Goal: Task Accomplishment & Management: Manage account settings

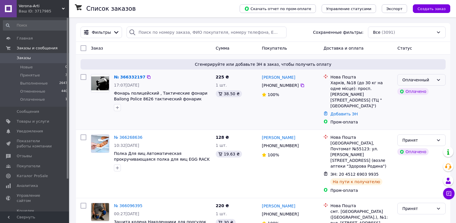
click at [415, 82] on div "Оплаченный" at bounding box center [418, 80] width 32 height 6
click at [413, 90] on li "Принят" at bounding box center [422, 92] width 48 height 10
click at [126, 77] on link "№ 366332197" at bounding box center [128, 77] width 29 height 5
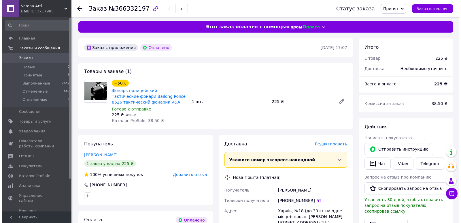
scroll to position [58, 0]
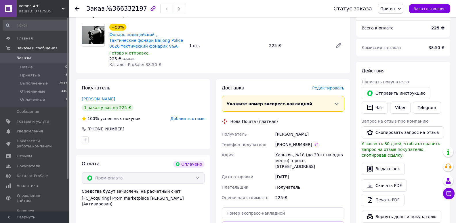
click at [331, 87] on span "Редактировать" at bounding box center [328, 88] width 32 height 5
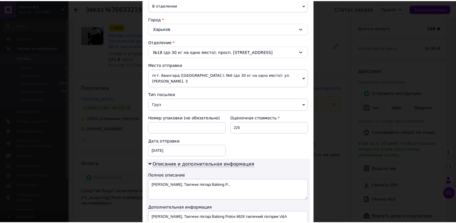
scroll to position [224, 0]
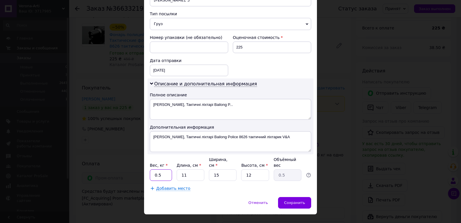
click at [166, 169] on input "0.5" at bounding box center [161, 175] width 22 height 12
type input "0"
type input "1"
click at [291, 200] on span "Сохранить" at bounding box center [294, 202] width 21 height 4
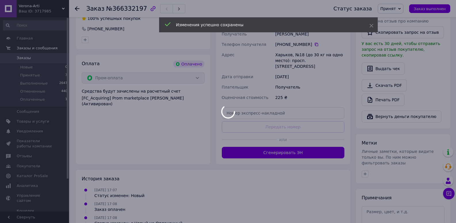
scroll to position [173, 0]
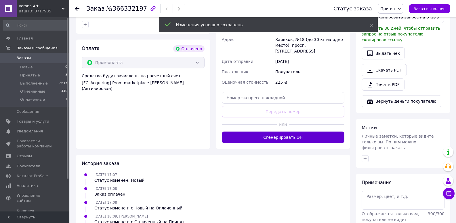
click at [295, 132] on button "Сгенерировать ЭН" at bounding box center [283, 137] width 123 height 12
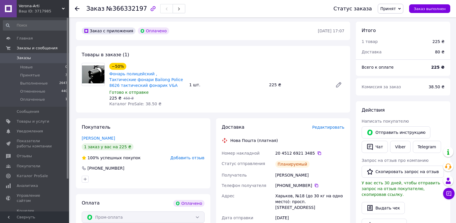
scroll to position [0, 0]
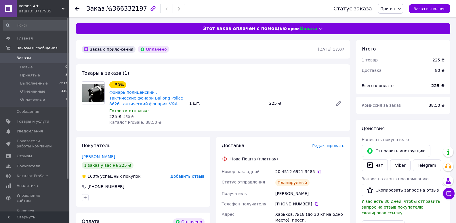
click at [46, 13] on div "Ваш ID: 3717985" at bounding box center [44, 11] width 50 height 5
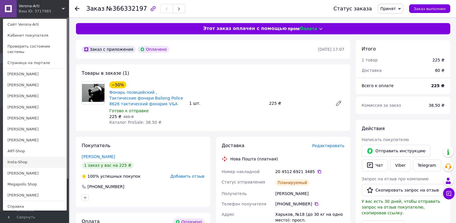
click at [17, 158] on link "Insta-Shop" at bounding box center [34, 161] width 63 height 11
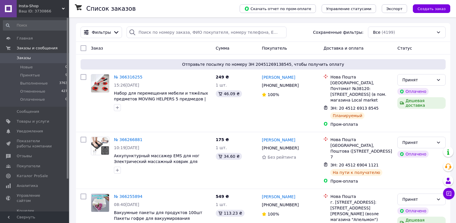
click at [34, 3] on div "Insta-Shop Ваш ID: 3730866" at bounding box center [43, 8] width 52 height 17
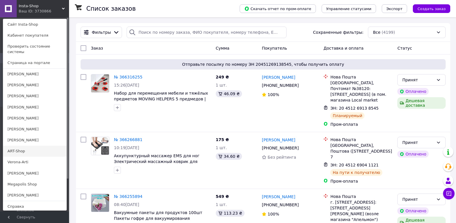
click at [16, 147] on link "ART-Shop" at bounding box center [34, 150] width 63 height 11
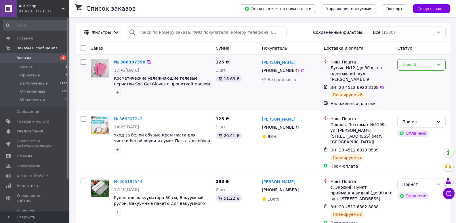
click at [410, 66] on div "Новый" at bounding box center [418, 65] width 32 height 6
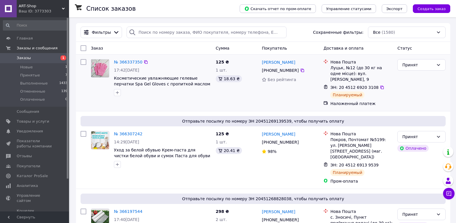
click at [21, 9] on div "Ваш ID: 3773303" at bounding box center [44, 11] width 50 height 5
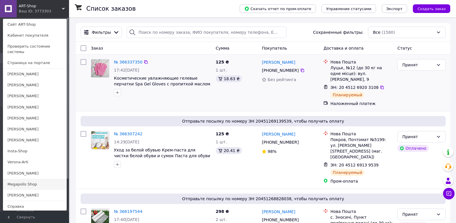
click at [18, 178] on link "Megapolis Shop" at bounding box center [34, 183] width 63 height 11
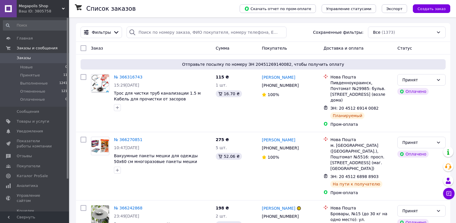
click at [28, 14] on div "Ваш ID: 3805758" at bounding box center [44, 11] width 50 height 5
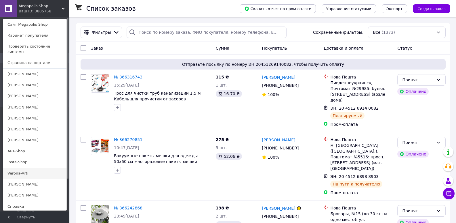
click at [22, 168] on link "Verona-Arti" at bounding box center [34, 173] width 63 height 11
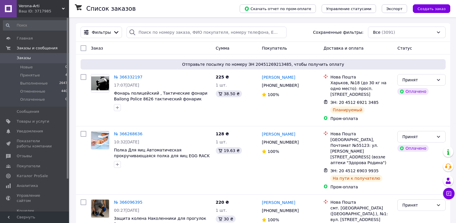
click at [39, 7] on span "Verona-Arti" at bounding box center [40, 5] width 43 height 5
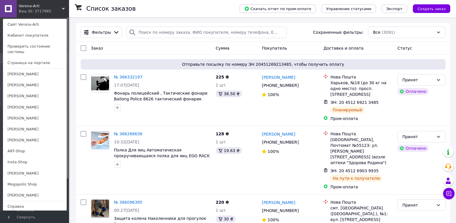
click at [39, 7] on span "Verona-Arti" at bounding box center [40, 5] width 43 height 5
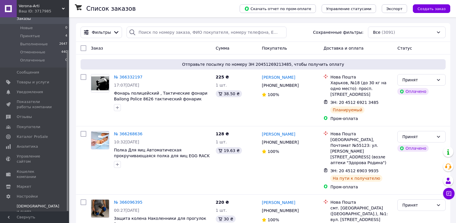
click at [32, 203] on span "Тарифы и счета Prom микс 1000 (3 месяца)" at bounding box center [38, 213] width 43 height 21
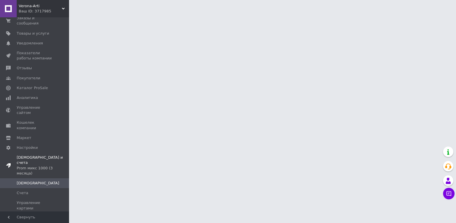
scroll to position [0, 0]
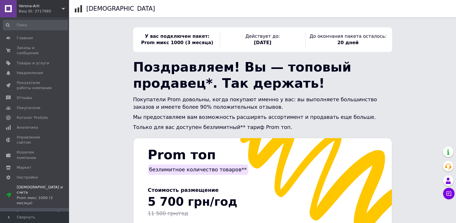
click at [35, 10] on div "Ваш ID: 3717985" at bounding box center [44, 11] width 50 height 5
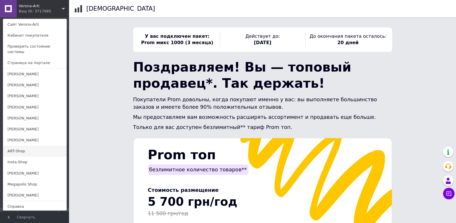
click at [14, 149] on link "ART-Shop" at bounding box center [34, 150] width 63 height 11
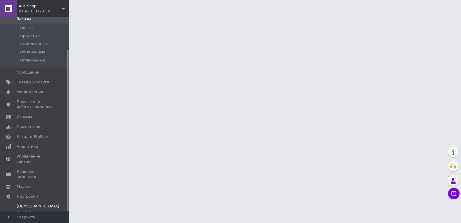
click at [36, 203] on span "Тарифы и счета Prom микс 1000 (3 месяца)" at bounding box center [38, 213] width 43 height 21
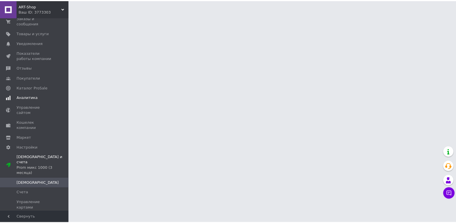
scroll to position [0, 0]
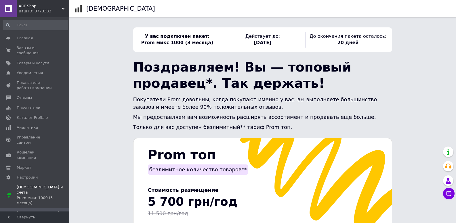
click at [35, 10] on div "Ваш ID: 3773303" at bounding box center [44, 11] width 50 height 5
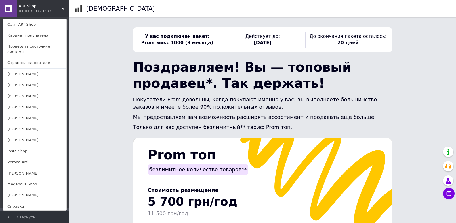
click at [37, 12] on div "Ваш ID: 3773303" at bounding box center [31, 11] width 24 height 5
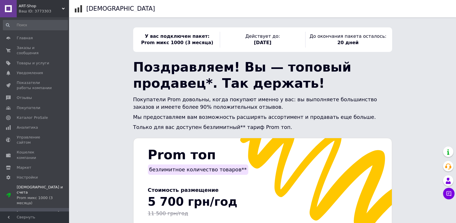
click at [30, 13] on div "Ваш ID: 3773303" at bounding box center [44, 11] width 50 height 5
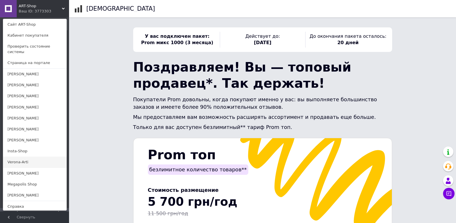
click at [24, 156] on link "Verona-Arti" at bounding box center [34, 161] width 63 height 11
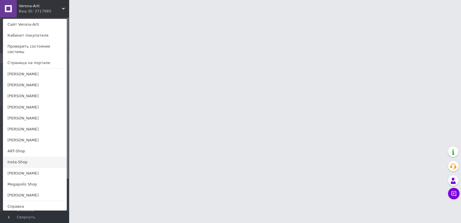
click at [24, 156] on link "Insta-Shop" at bounding box center [34, 161] width 63 height 11
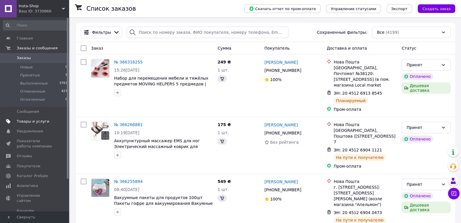
click at [20, 122] on span "Товары и услуги" at bounding box center [33, 121] width 33 height 5
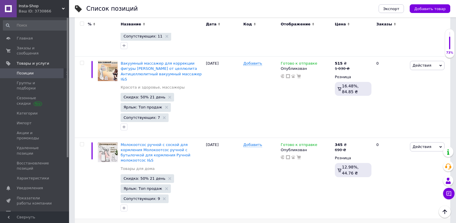
scroll to position [6889, 0]
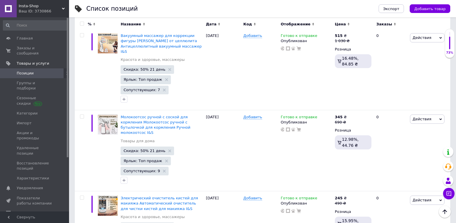
click at [81, 24] on input "checkbox" at bounding box center [82, 24] width 4 height 4
checkbox input "true"
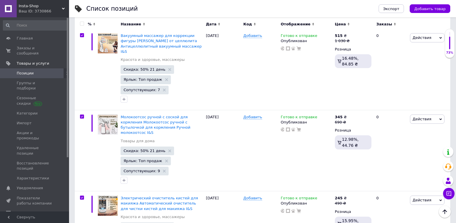
checkbox input "true"
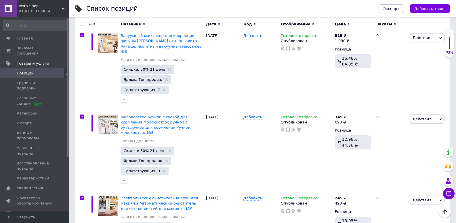
checkbox input "true"
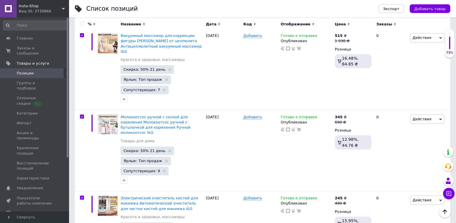
checkbox input "true"
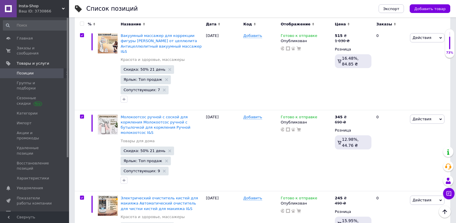
checkbox input "true"
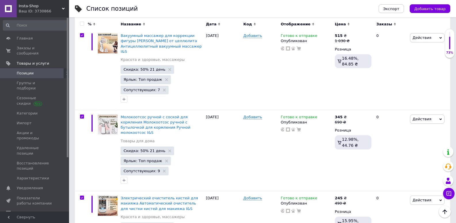
checkbox input "true"
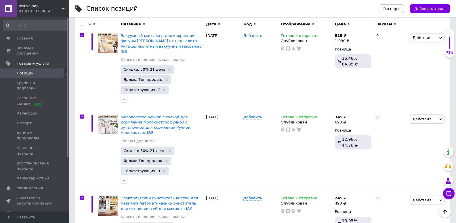
checkbox input "true"
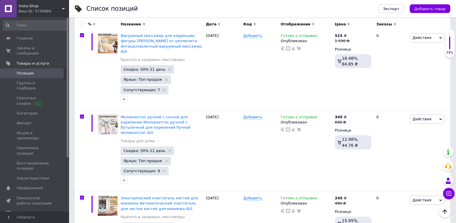
checkbox input "true"
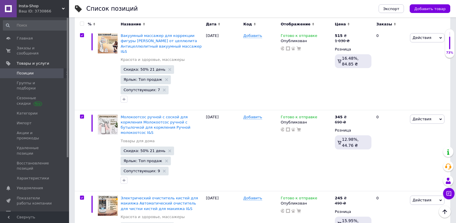
checkbox input "true"
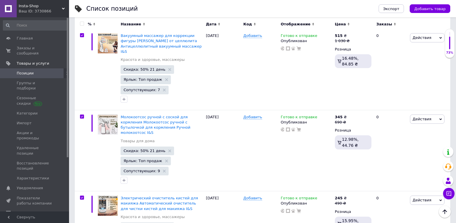
checkbox input "true"
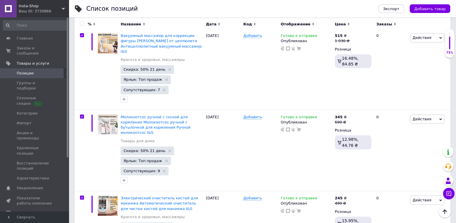
checkbox input "true"
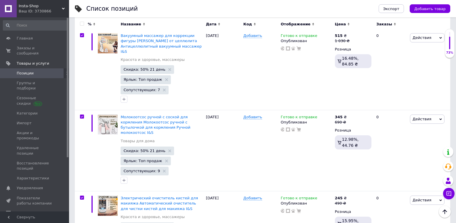
checkbox input "true"
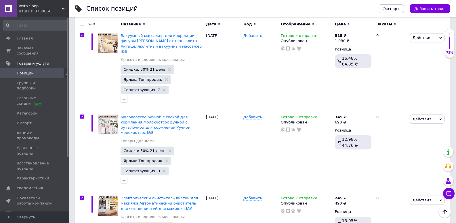
checkbox input "true"
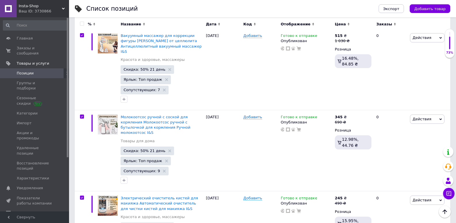
checkbox input "true"
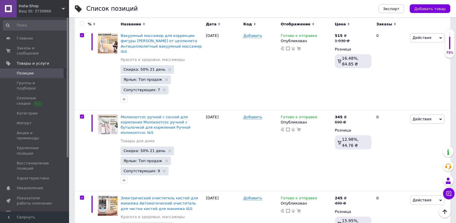
checkbox input "true"
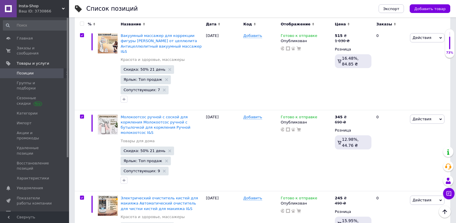
checkbox input "true"
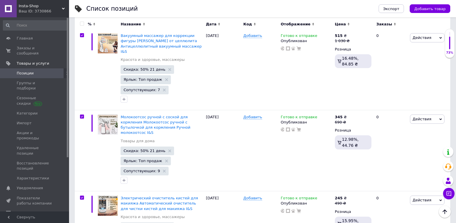
checkbox input "true"
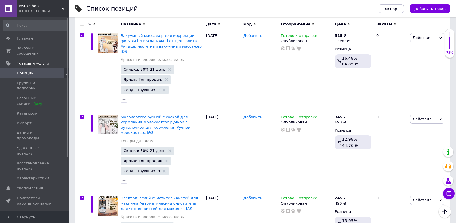
checkbox input "true"
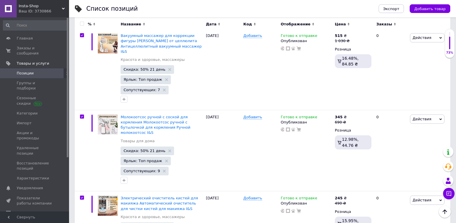
checkbox input "true"
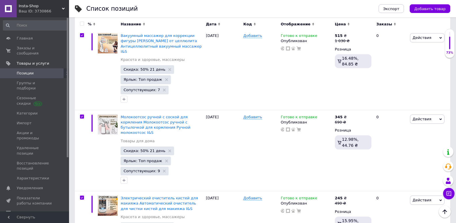
checkbox input "true"
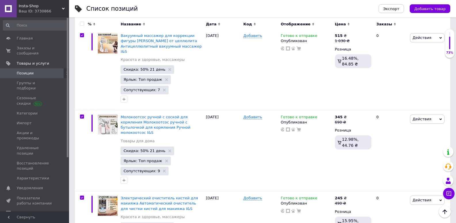
checkbox input "true"
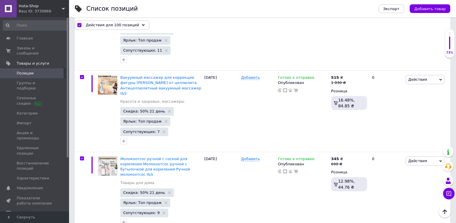
scroll to position [6900, 0]
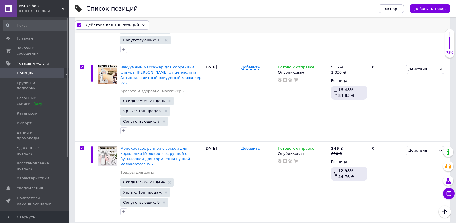
click at [111, 23] on span "Действия для 100 позиций" at bounding box center [112, 24] width 53 height 5
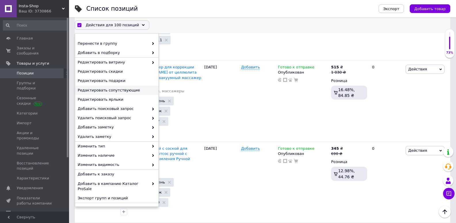
scroll to position [29, 0]
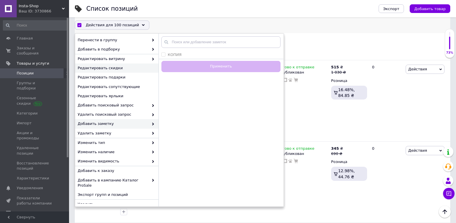
click at [113, 69] on span "Редактировать скидки" at bounding box center [116, 68] width 77 height 5
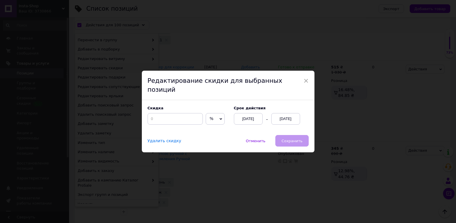
scroll to position [6884, 0]
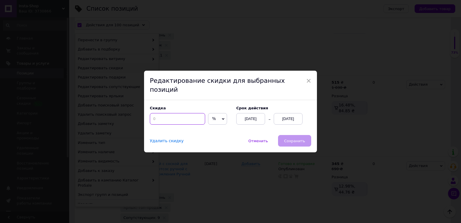
click at [173, 113] on input at bounding box center [177, 119] width 55 height 12
type input "40"
click at [296, 138] on span "Сохранить" at bounding box center [294, 140] width 21 height 4
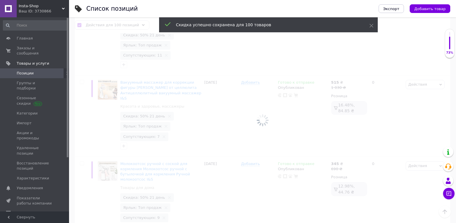
checkbox input "false"
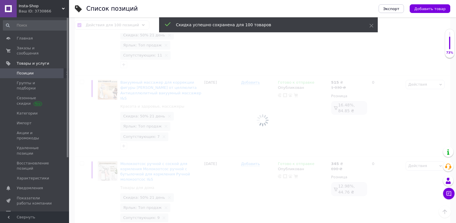
checkbox input "false"
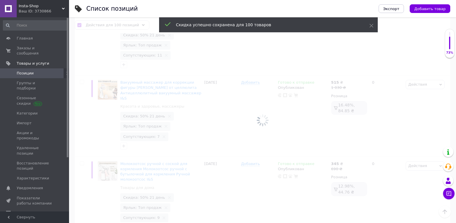
checkbox input "false"
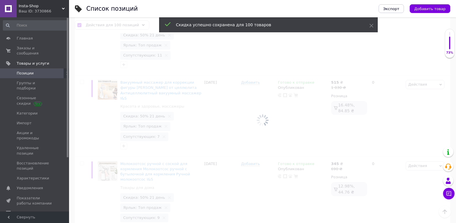
checkbox input "false"
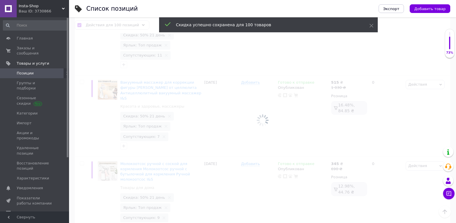
checkbox input "false"
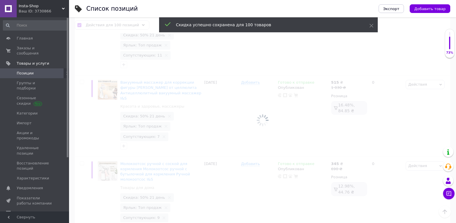
checkbox input "false"
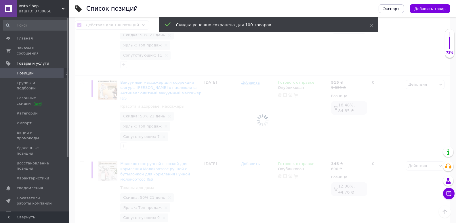
checkbox input "false"
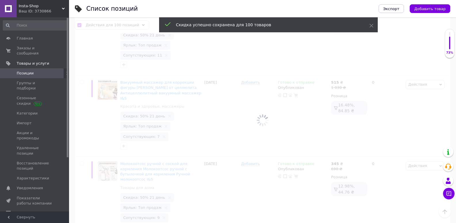
checkbox input "false"
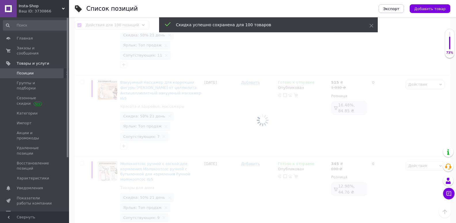
checkbox input "false"
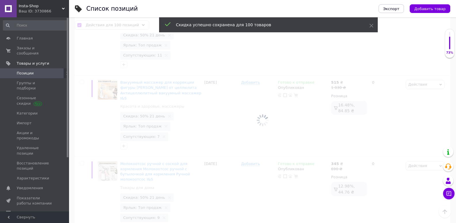
checkbox input "false"
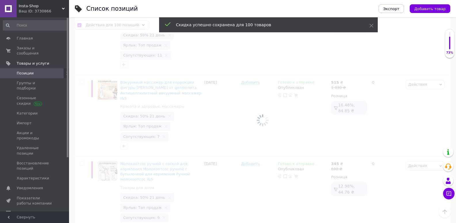
checkbox input "false"
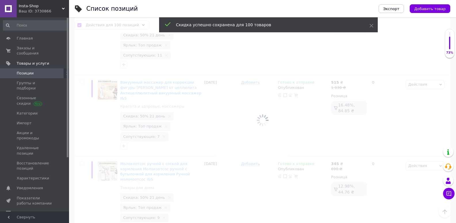
checkbox input "false"
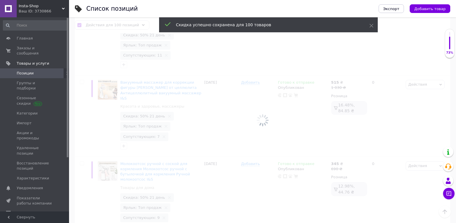
checkbox input "false"
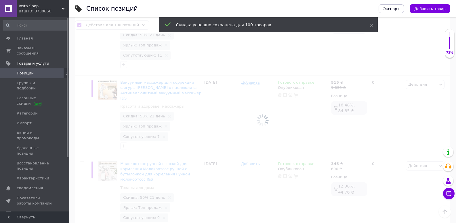
checkbox input "false"
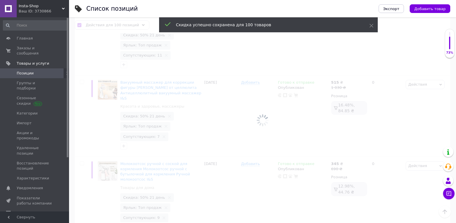
checkbox input "false"
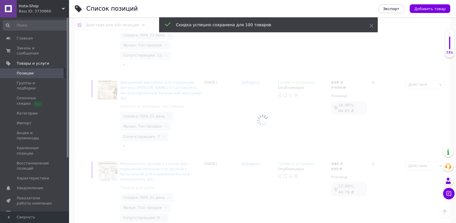
checkbox input "false"
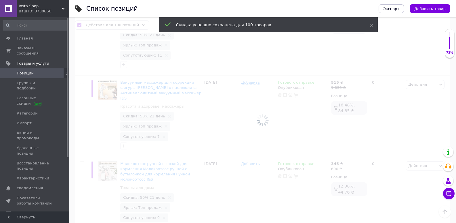
checkbox input "false"
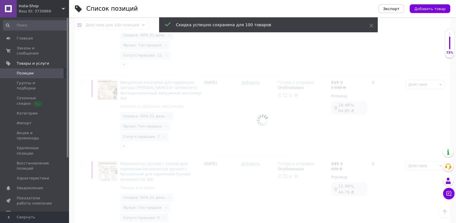
checkbox input "false"
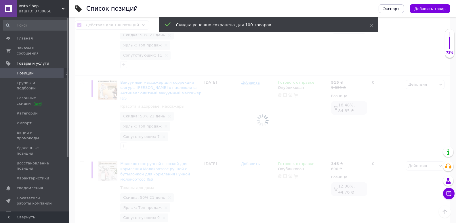
checkbox input "false"
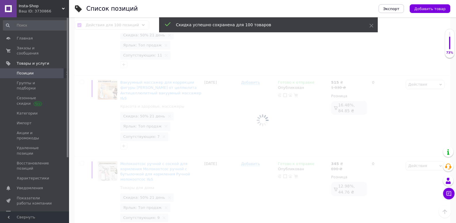
checkbox input "false"
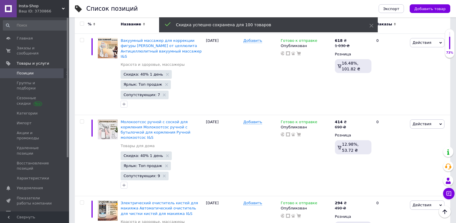
scroll to position [6874, 0]
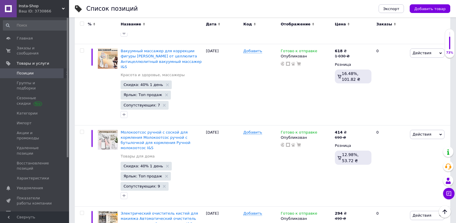
click at [81, 24] on input "checkbox" at bounding box center [82, 24] width 4 height 4
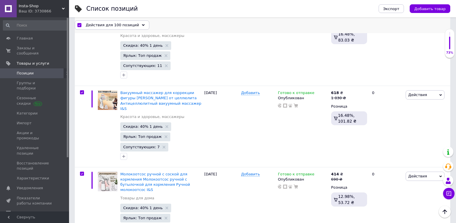
scroll to position [6884, 0]
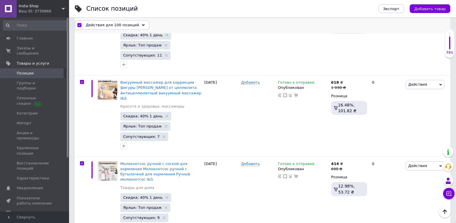
click at [108, 25] on span "Действия для 100 позиций" at bounding box center [112, 24] width 53 height 5
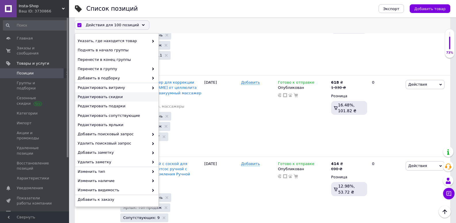
click at [110, 96] on span "Редактировать скидки" at bounding box center [116, 96] width 77 height 5
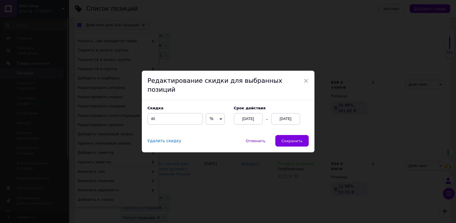
scroll to position [6869, 0]
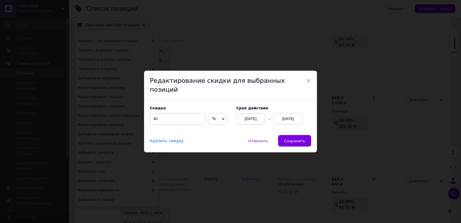
click at [293, 113] on div "12.10.2025" at bounding box center [288, 119] width 29 height 12
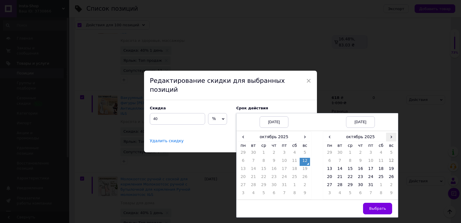
click at [388, 132] on span "›" at bounding box center [391, 136] width 10 height 8
click at [328, 132] on span "‹" at bounding box center [329, 136] width 10 height 8
click at [350, 182] on td "26" at bounding box center [350, 186] width 10 height 8
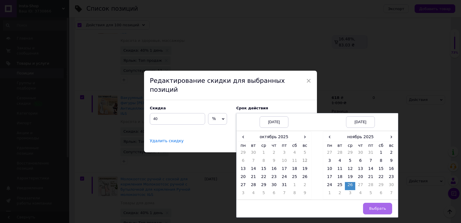
click at [375, 209] on button "Выбрать" at bounding box center [377, 208] width 29 height 12
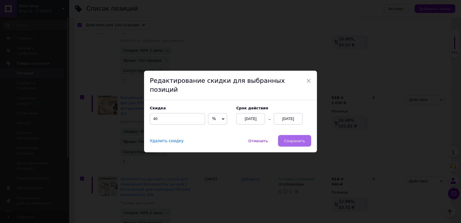
click at [303, 139] on span "Сохранить" at bounding box center [294, 140] width 21 height 4
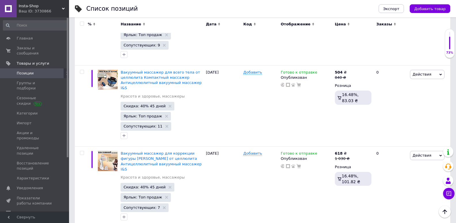
scroll to position [6889, 0]
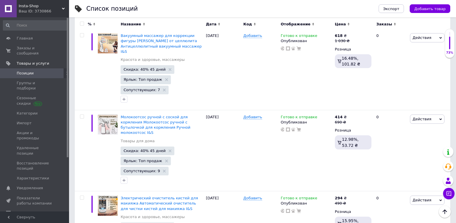
click at [82, 25] on input "checkbox" at bounding box center [82, 24] width 4 height 4
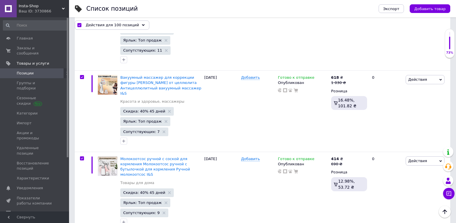
scroll to position [6900, 0]
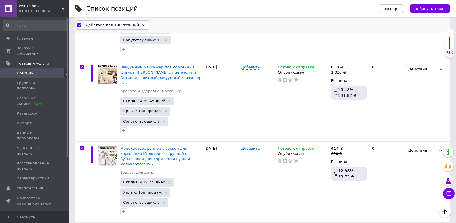
click at [103, 27] on span "Действия для 100 позиций" at bounding box center [112, 24] width 53 height 5
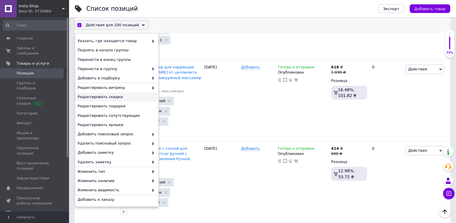
click at [108, 97] on span "Редактировать скидки" at bounding box center [116, 96] width 77 height 5
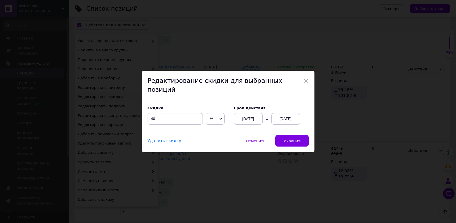
scroll to position [6884, 0]
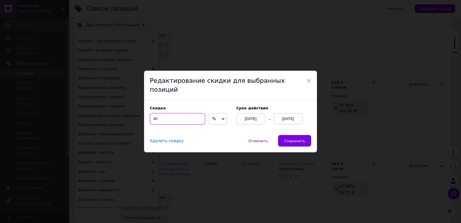
click at [164, 117] on input "40" at bounding box center [177, 119] width 55 height 12
click at [296, 138] on span "Сохранить" at bounding box center [294, 140] width 21 height 4
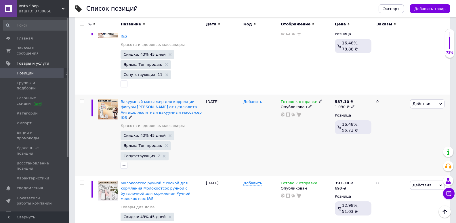
scroll to position [6889, 0]
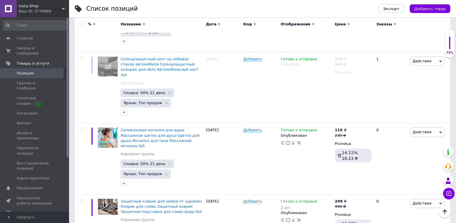
scroll to position [6888, 0]
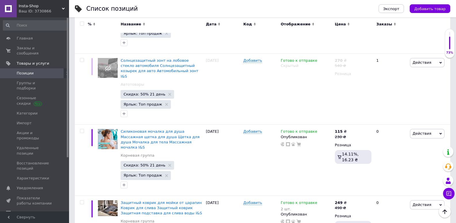
click at [83, 23] on input "checkbox" at bounding box center [82, 24] width 4 height 4
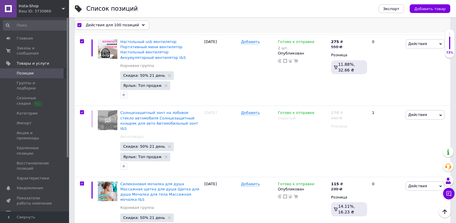
click at [113, 24] on span "Действия для 100 позиций" at bounding box center [112, 24] width 53 height 5
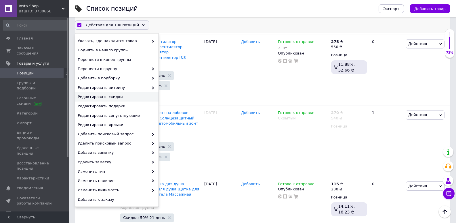
click at [100, 96] on span "Редактировать скидки" at bounding box center [116, 96] width 77 height 5
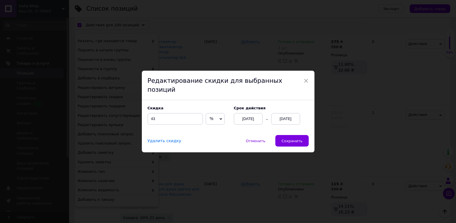
scroll to position [6873, 0]
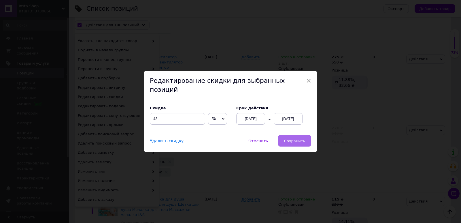
click at [287, 138] on span "Сохранить" at bounding box center [294, 140] width 21 height 4
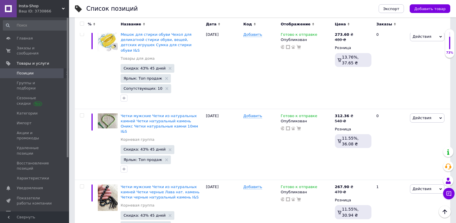
scroll to position [6888, 0]
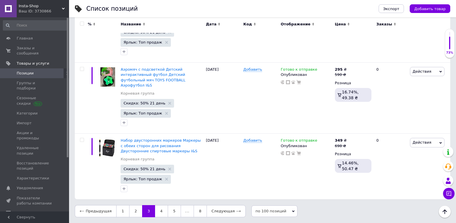
scroll to position [6503, 0]
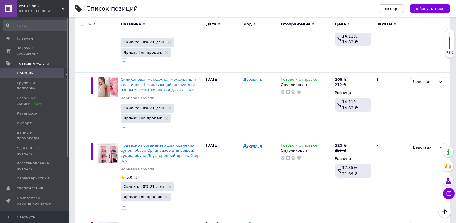
click at [81, 24] on input "checkbox" at bounding box center [82, 24] width 4 height 4
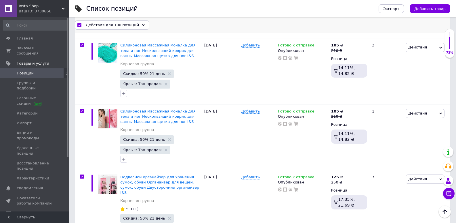
click at [102, 26] on span "Действия для 100 позиций" at bounding box center [112, 24] width 53 height 5
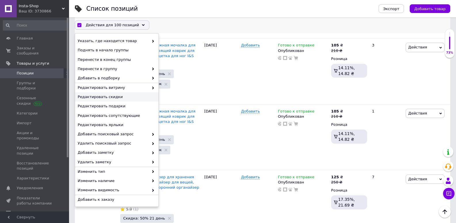
click at [115, 97] on span "Редактировать скидки" at bounding box center [116, 96] width 77 height 5
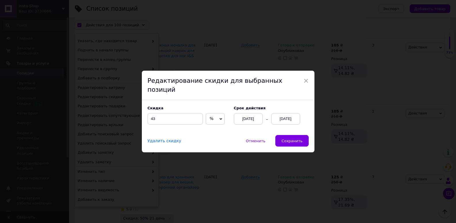
scroll to position [6493, 0]
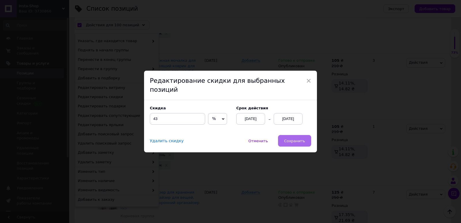
click at [285, 135] on button "Сохранить" at bounding box center [294, 141] width 33 height 12
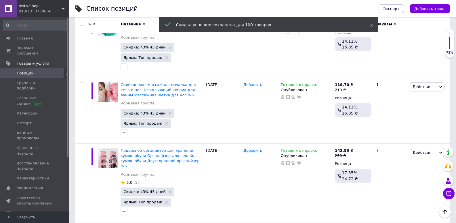
scroll to position [6503, 0]
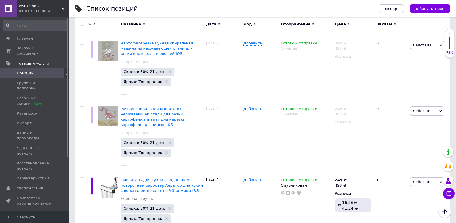
click at [83, 24] on input "checkbox" at bounding box center [82, 24] width 4 height 4
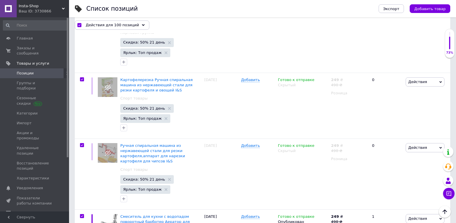
scroll to position [6503, 0]
click at [115, 25] on span "Действия для 100 позиций" at bounding box center [112, 24] width 53 height 5
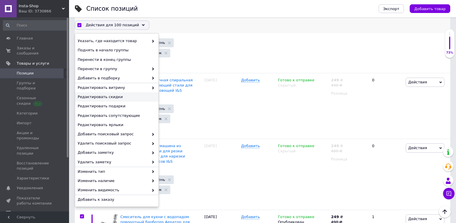
click at [112, 93] on div "Редактировать скидки" at bounding box center [116, 96] width 83 height 9
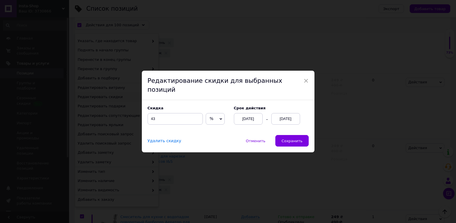
scroll to position [6488, 0]
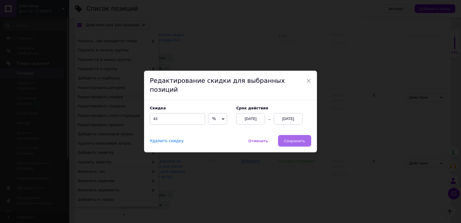
click at [289, 138] on span "Сохранить" at bounding box center [294, 140] width 21 height 4
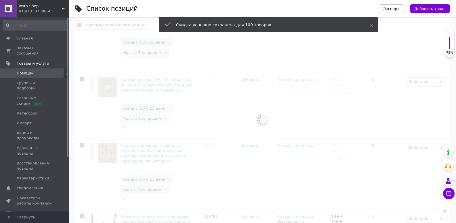
scroll to position [6517, 0]
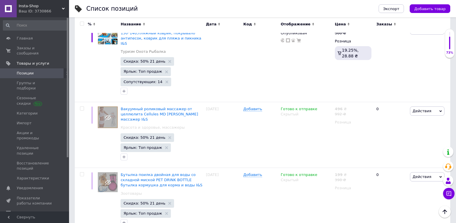
click at [82, 23] on input "checkbox" at bounding box center [82, 24] width 4 height 4
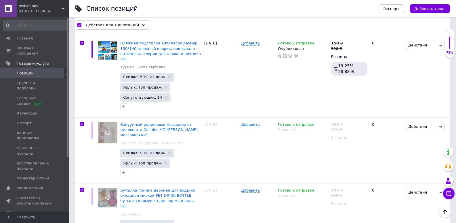
scroll to position [6527, 0]
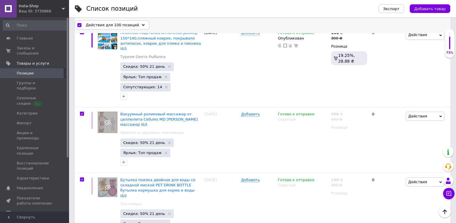
click at [116, 25] on span "Действия для 100 позиций" at bounding box center [112, 24] width 53 height 5
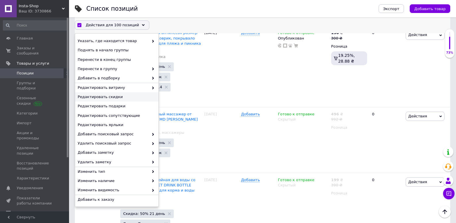
click at [115, 100] on div "Редактировать скидки" at bounding box center [116, 96] width 83 height 9
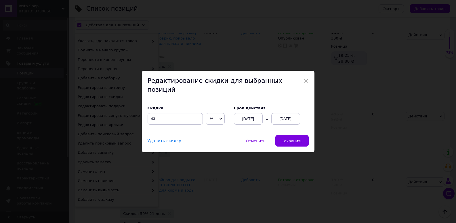
scroll to position [6512, 0]
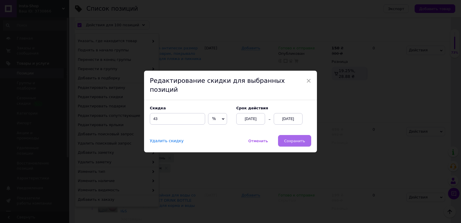
click at [295, 142] on button "Сохранить" at bounding box center [294, 141] width 33 height 12
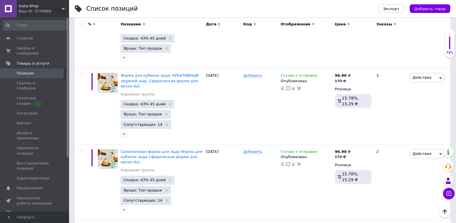
scroll to position [6747, 0]
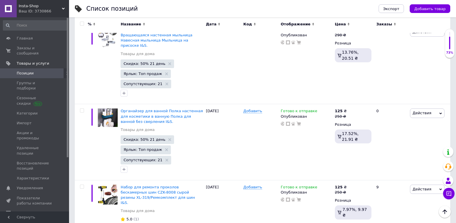
click at [80, 24] on input "checkbox" at bounding box center [82, 24] width 4 height 4
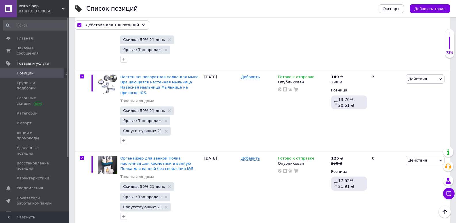
scroll to position [6753, 0]
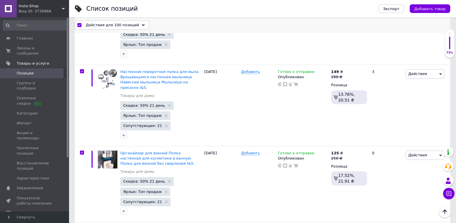
click at [109, 26] on span "Действия для 100 позиций" at bounding box center [112, 24] width 53 height 5
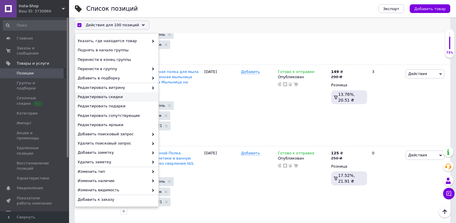
click at [114, 99] on span "Редактировать скидки" at bounding box center [116, 96] width 77 height 5
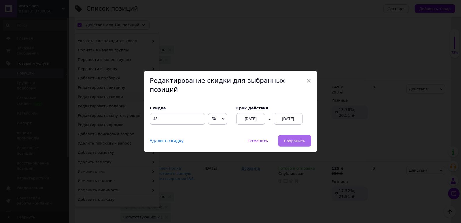
click at [300, 138] on span "Сохранить" at bounding box center [294, 140] width 21 height 4
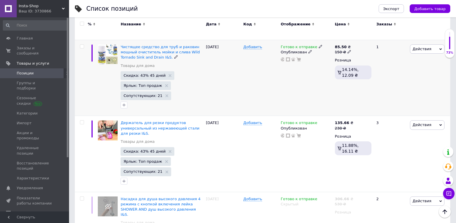
scroll to position [7209, 0]
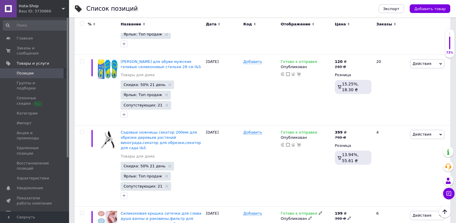
scroll to position [7187, 0]
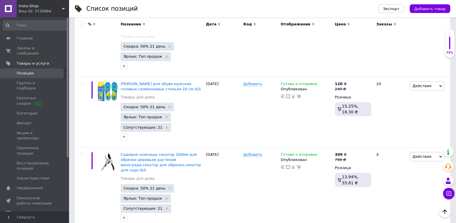
click at [82, 24] on input "checkbox" at bounding box center [82, 24] width 4 height 4
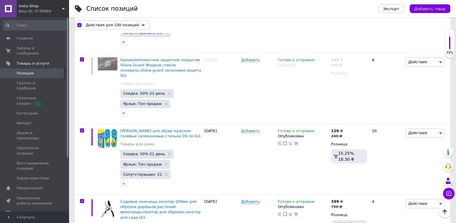
scroll to position [7192, 0]
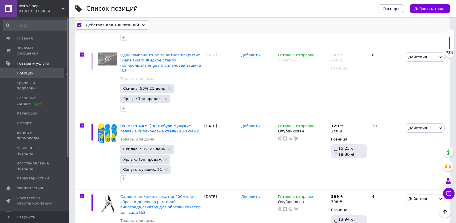
click at [110, 28] on div "Действия для 100 позиций" at bounding box center [112, 24] width 75 height 9
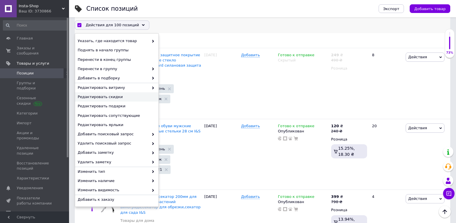
click at [104, 95] on span "Редактировать скидки" at bounding box center [116, 96] width 77 height 5
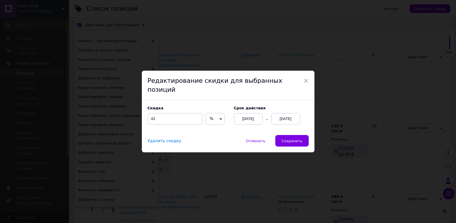
scroll to position [7176, 0]
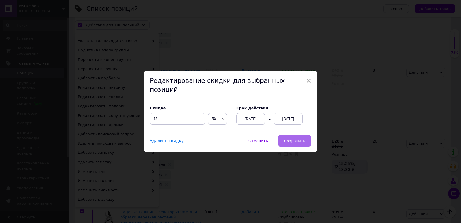
click at [293, 138] on span "Сохранить" at bounding box center [294, 140] width 21 height 4
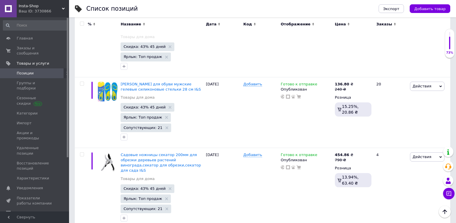
scroll to position [7187, 0]
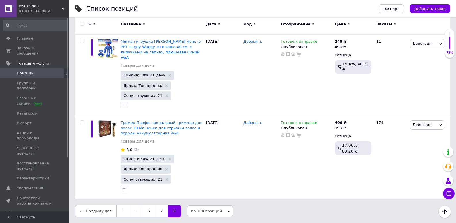
scroll to position [2530, 0]
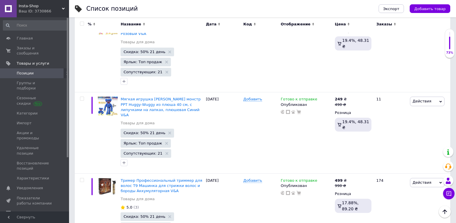
click at [84, 23] on div at bounding box center [82, 24] width 12 height 4
click at [83, 23] on input "checkbox" at bounding box center [82, 24] width 4 height 4
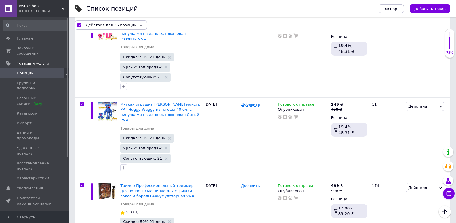
scroll to position [2540, 0]
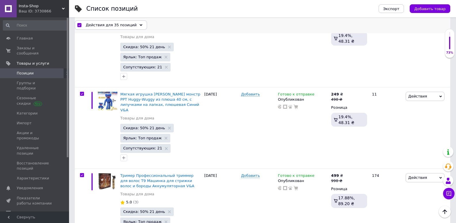
click at [110, 22] on div "Действия для 35 позиций" at bounding box center [111, 24] width 72 height 9
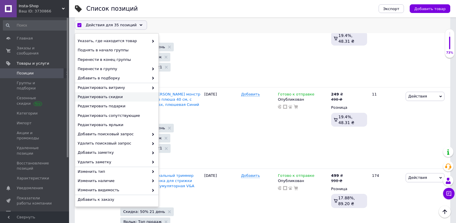
click at [109, 95] on span "Редактировать скидки" at bounding box center [116, 96] width 77 height 5
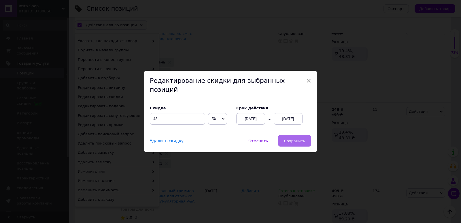
click at [282, 136] on button "Сохранить" at bounding box center [294, 141] width 33 height 12
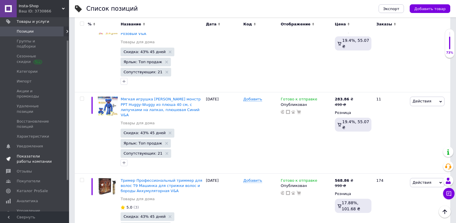
scroll to position [75, 0]
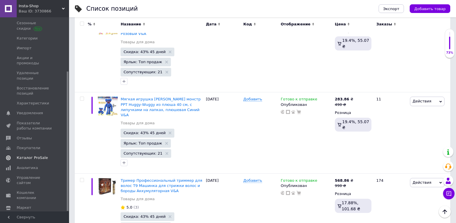
click at [32, 155] on span "Каталог ProSale" at bounding box center [32, 157] width 31 height 5
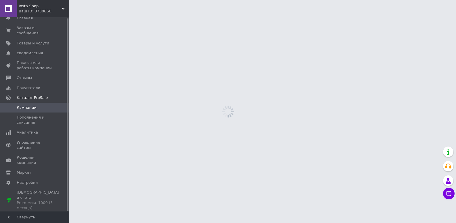
scroll to position [1, 0]
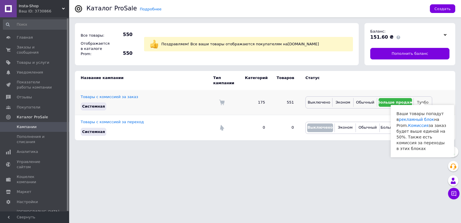
click at [420, 100] on span "Турбо" at bounding box center [423, 102] width 12 height 4
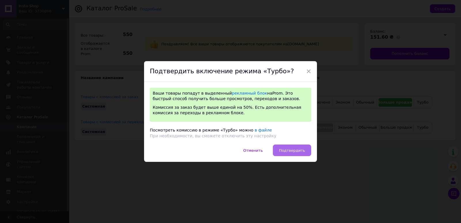
click at [306, 151] on button "Подтвердить" at bounding box center [292, 150] width 38 height 12
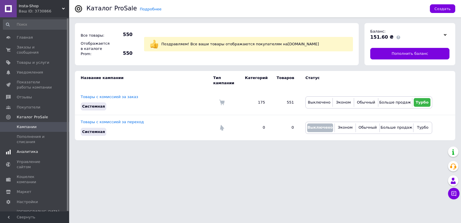
click at [29, 149] on span "Аналитика" at bounding box center [27, 151] width 21 height 5
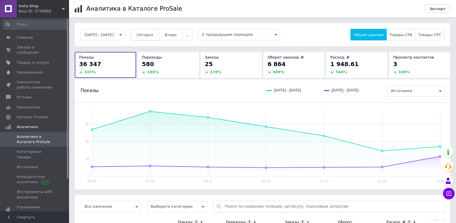
click at [152, 29] on button "Сегодня" at bounding box center [145, 35] width 29 height 12
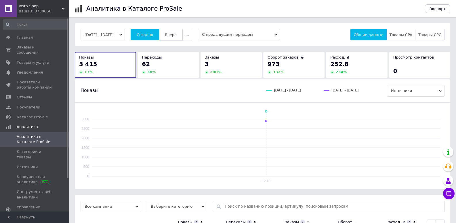
click at [173, 34] on span "Вчера" at bounding box center [171, 35] width 12 height 4
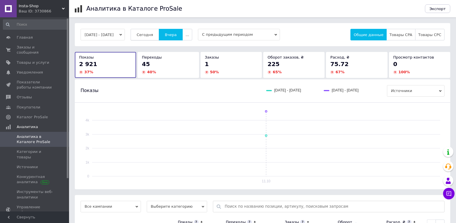
click at [153, 33] on span "Сегодня" at bounding box center [145, 35] width 16 height 4
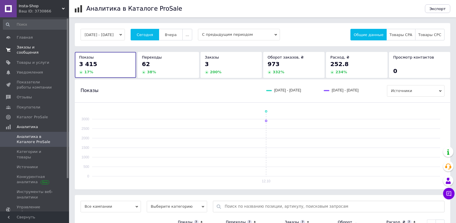
click at [52, 50] on link "Заказы и сообщения 0 0" at bounding box center [35, 49] width 71 height 15
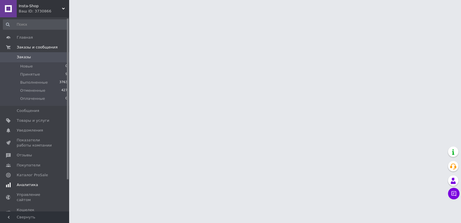
click at [20, 183] on span "Аналитика" at bounding box center [27, 184] width 21 height 5
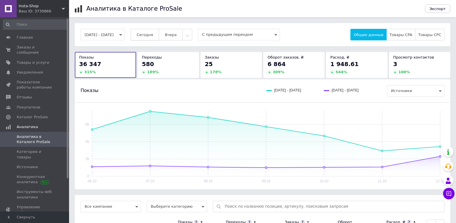
click at [153, 35] on span "Сегодня" at bounding box center [145, 35] width 16 height 4
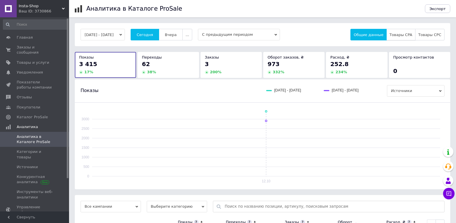
click at [394, 33] on button "Товары CPA" at bounding box center [401, 35] width 29 height 12
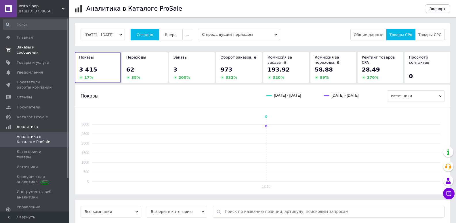
click at [20, 44] on link "Заказы и сообщения 0 0" at bounding box center [35, 49] width 71 height 15
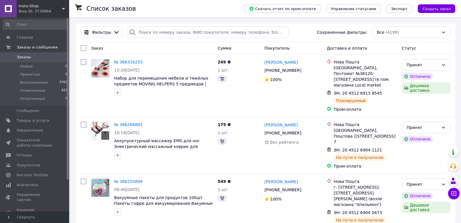
click at [41, 13] on div "Ваш ID: 3730866" at bounding box center [44, 11] width 50 height 5
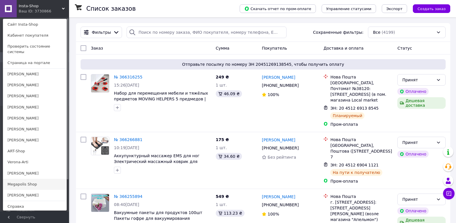
click at [23, 178] on link "Megapolis Shop" at bounding box center [34, 183] width 63 height 11
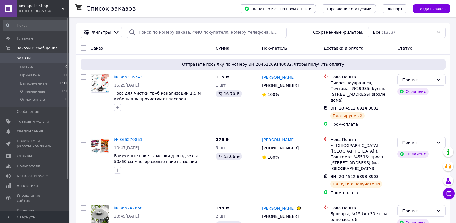
click at [45, 12] on div "Ваш ID: 3805758" at bounding box center [44, 11] width 50 height 5
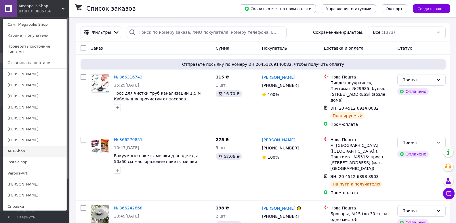
click at [23, 149] on link "ART-Shop" at bounding box center [34, 150] width 63 height 11
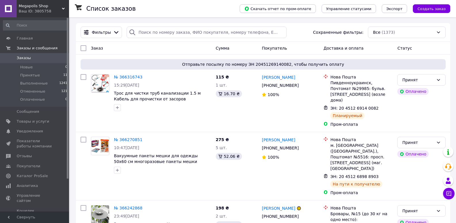
drag, startPoint x: 26, startPoint y: 12, endPoint x: 25, endPoint y: 20, distance: 9.0
click at [26, 11] on div "Ваш ID: 3805758" at bounding box center [44, 11] width 50 height 5
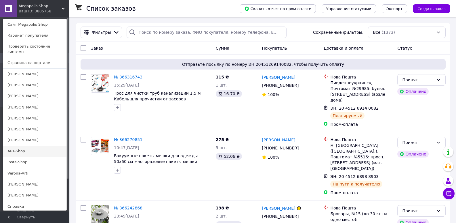
click at [15, 147] on link "ART-Shop" at bounding box center [34, 150] width 63 height 11
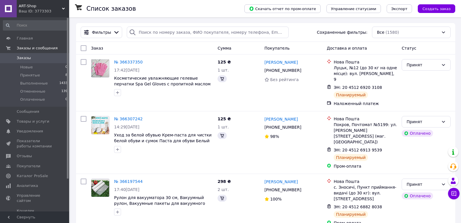
click at [54, 9] on div "Ваш ID: 3773303" at bounding box center [44, 11] width 50 height 5
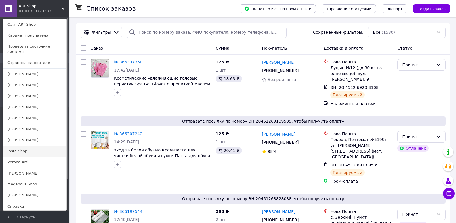
click at [21, 148] on link "Insta-Shop" at bounding box center [34, 150] width 63 height 11
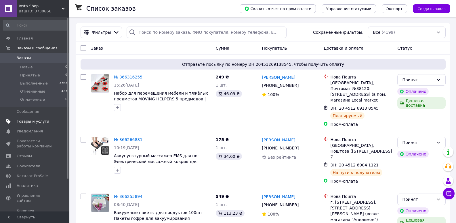
click at [51, 120] on span "Товары и услуги" at bounding box center [35, 121] width 37 height 5
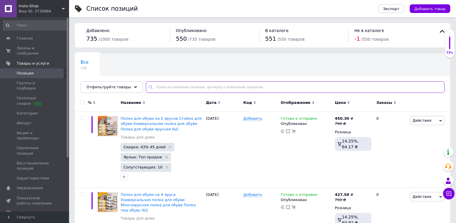
click at [167, 84] on input "text" at bounding box center [295, 87] width 299 height 12
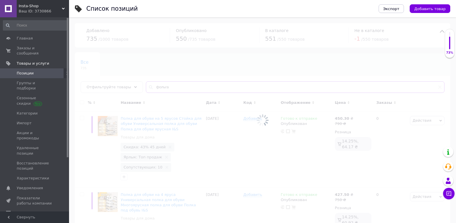
type input "фольга"
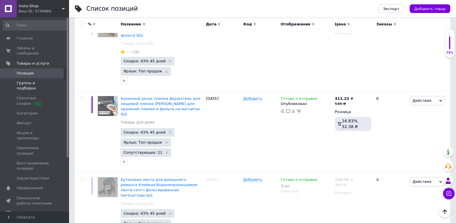
scroll to position [345, 0]
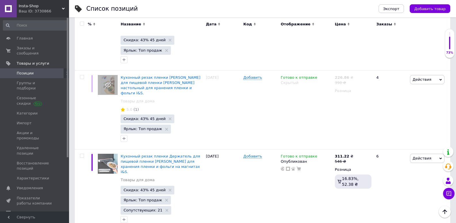
click at [50, 71] on span "Позиции" at bounding box center [35, 73] width 37 height 5
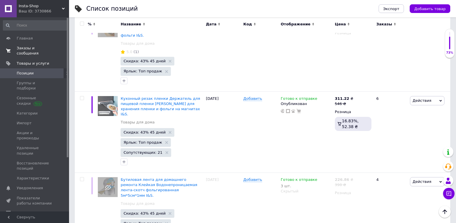
click at [28, 49] on span "Заказы и сообщения" at bounding box center [35, 50] width 37 height 10
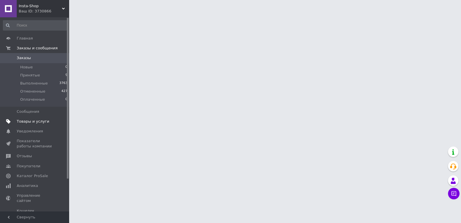
click at [21, 120] on span "Товары и услуги" at bounding box center [33, 121] width 33 height 5
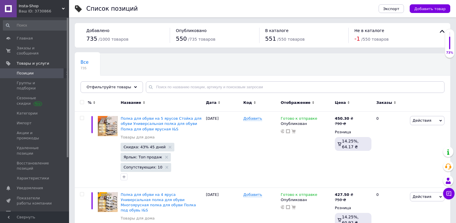
click at [19, 71] on link "Позиции" at bounding box center [35, 73] width 71 height 10
click at [29, 46] on span "Заказы и сообщения" at bounding box center [35, 50] width 37 height 10
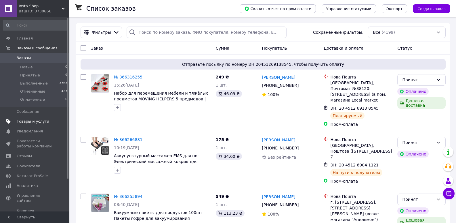
click at [30, 119] on span "Товары и услуги" at bounding box center [33, 121] width 33 height 5
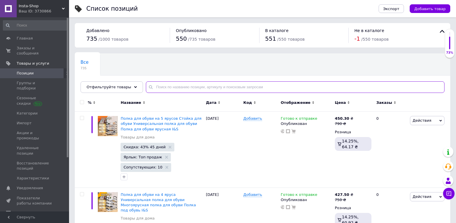
click at [192, 82] on input "text" at bounding box center [295, 87] width 299 height 12
type input "перемещ"
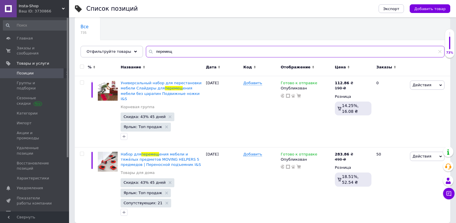
scroll to position [36, 0]
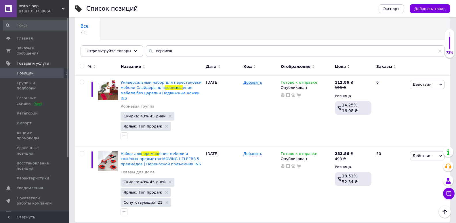
click at [46, 71] on span "Позиции" at bounding box center [35, 73] width 37 height 5
drag, startPoint x: 148, startPoint y: 56, endPoint x: 141, endPoint y: 56, distance: 7.2
click at [146, 56] on input "перемещ" at bounding box center [295, 51] width 299 height 12
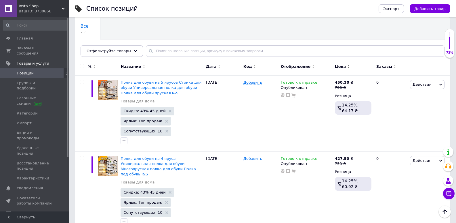
click at [83, 67] on input "checkbox" at bounding box center [82, 66] width 4 height 4
checkbox input "true"
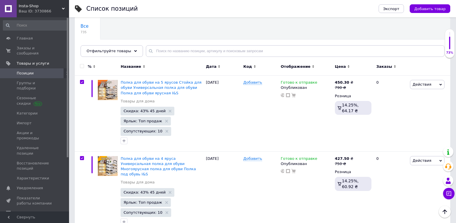
checkbox input "true"
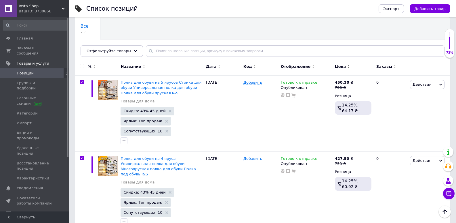
checkbox input "true"
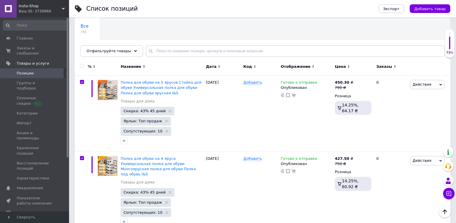
checkbox input "true"
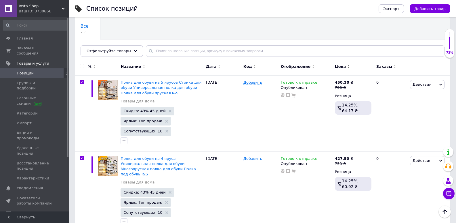
checkbox input "true"
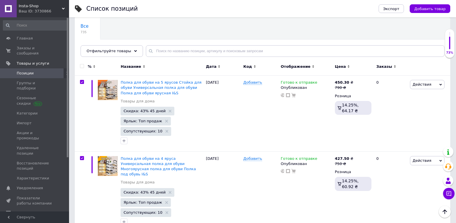
checkbox input "true"
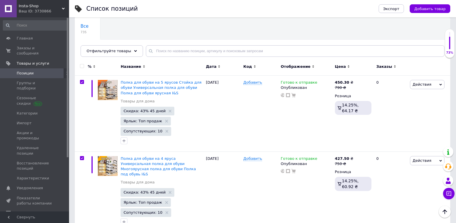
checkbox input "true"
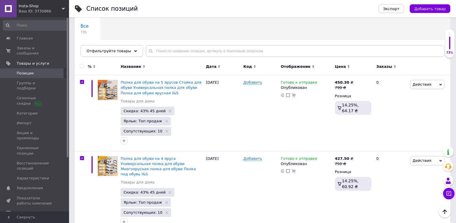
checkbox input "true"
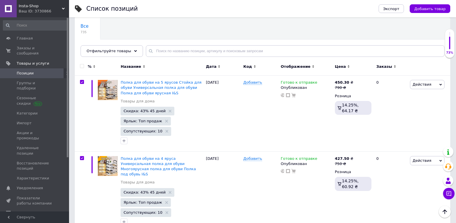
checkbox input "true"
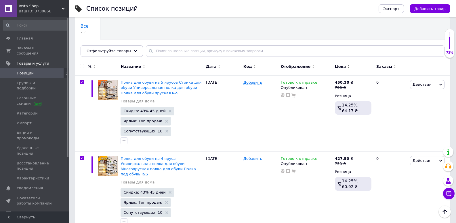
checkbox input "true"
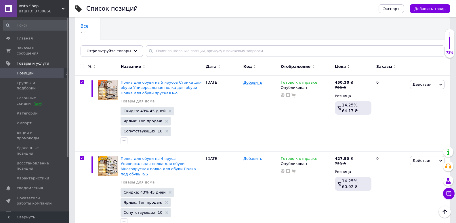
checkbox input "true"
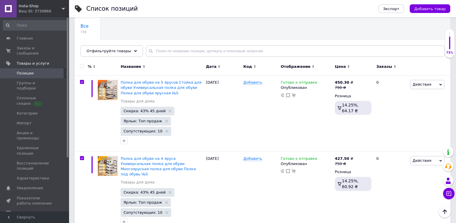
checkbox input "true"
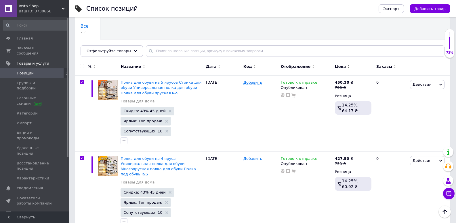
checkbox input "true"
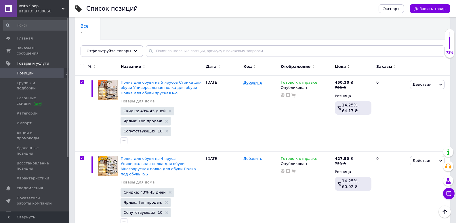
checkbox input "true"
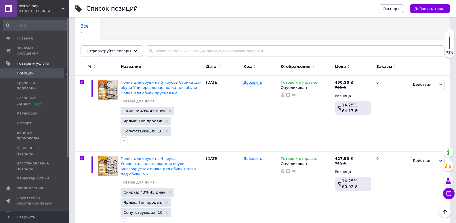
checkbox input "true"
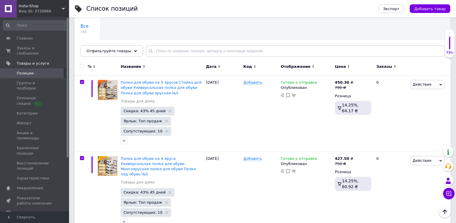
checkbox input "true"
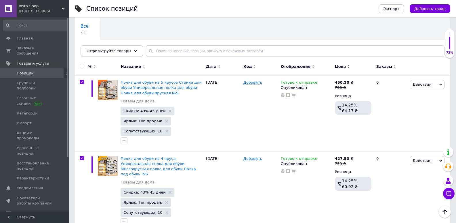
checkbox input "true"
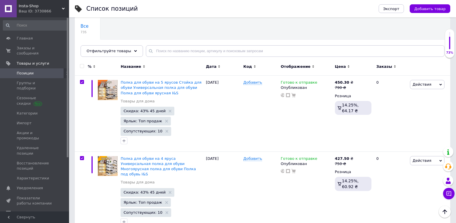
checkbox input "true"
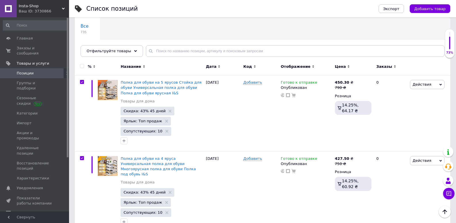
checkbox input "true"
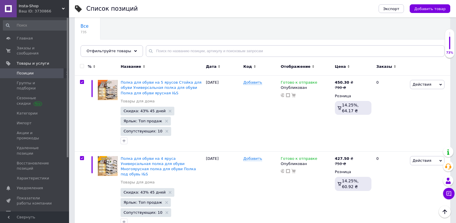
checkbox input "true"
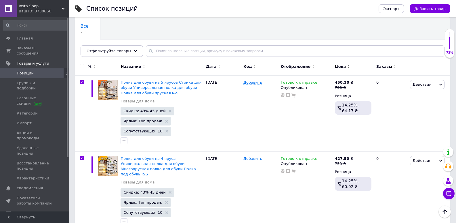
checkbox input "true"
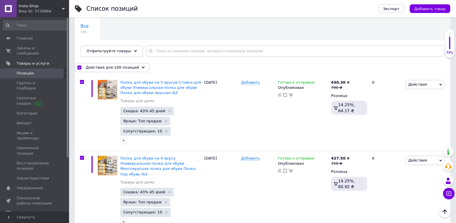
click at [83, 67] on div "Действия для 100 позиций" at bounding box center [112, 67] width 75 height 9
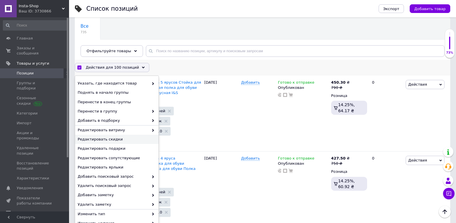
click at [111, 142] on div "Редактировать скидки" at bounding box center [116, 138] width 83 height 9
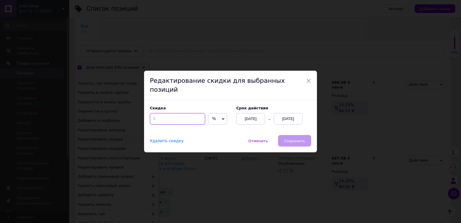
click at [178, 116] on input at bounding box center [177, 119] width 55 height 12
type input "45"
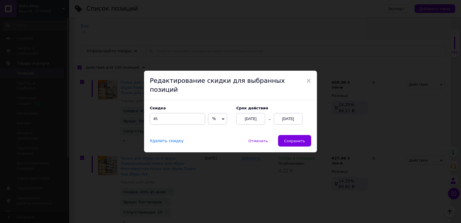
click at [290, 113] on div "12.10.2025" at bounding box center [288, 119] width 29 height 12
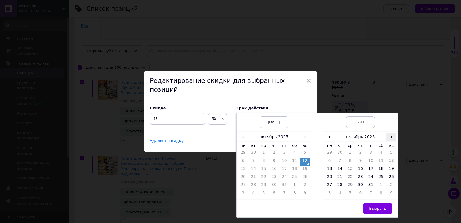
click at [394, 134] on span "›" at bounding box center [391, 136] width 10 height 8
click at [349, 182] on td "26" at bounding box center [350, 186] width 10 height 8
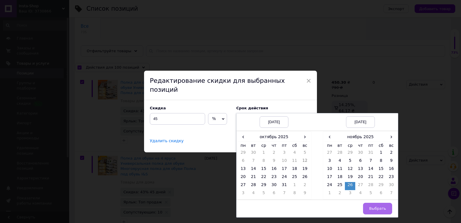
click at [377, 206] on span "Выбрать" at bounding box center [377, 208] width 17 height 4
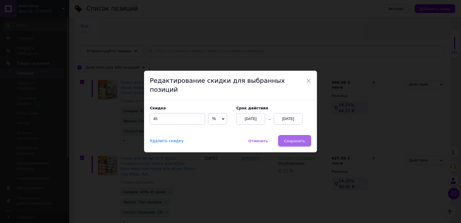
click at [292, 139] on button "Сохранить" at bounding box center [294, 141] width 33 height 12
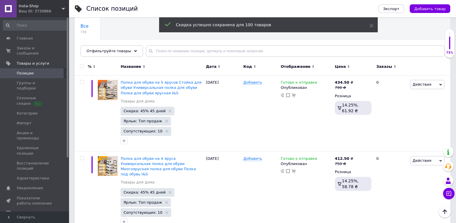
checkbox input "false"
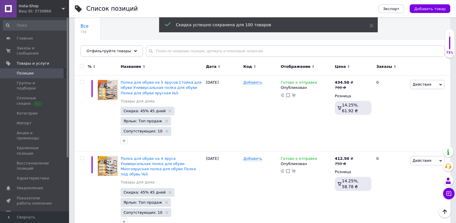
checkbox input "false"
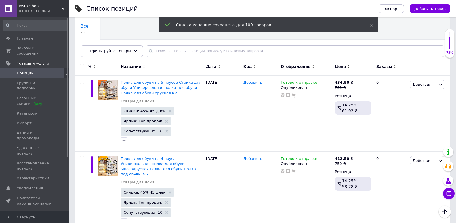
checkbox input "false"
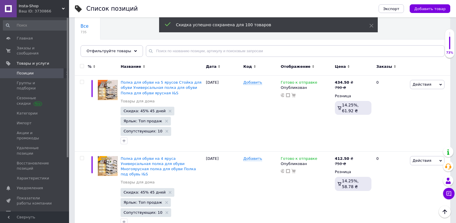
checkbox input "false"
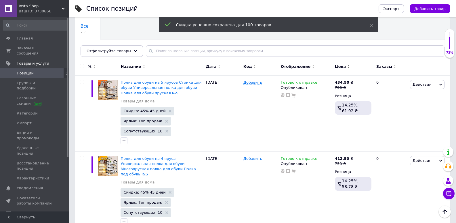
checkbox input "false"
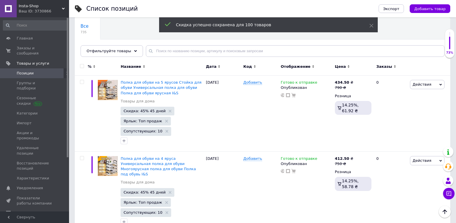
checkbox input "false"
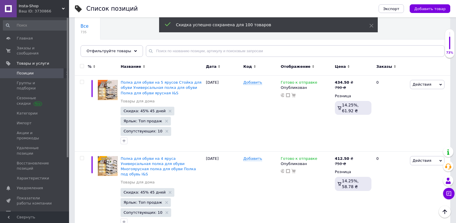
checkbox input "false"
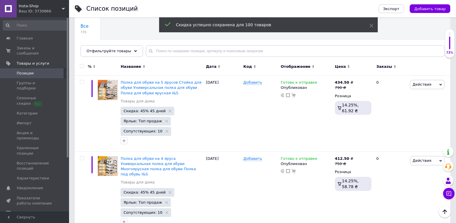
checkbox input "false"
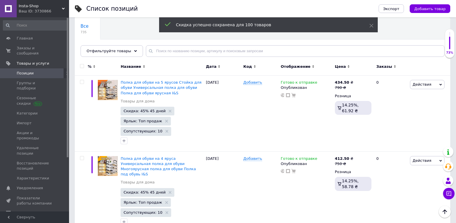
checkbox input "false"
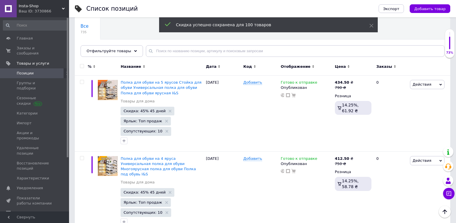
checkbox input "false"
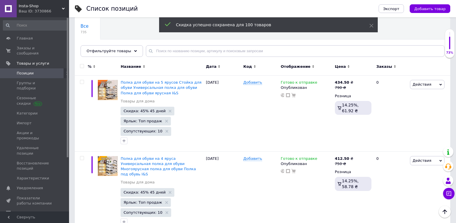
checkbox input "false"
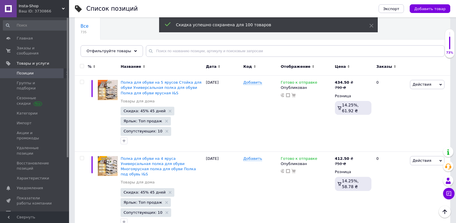
checkbox input "false"
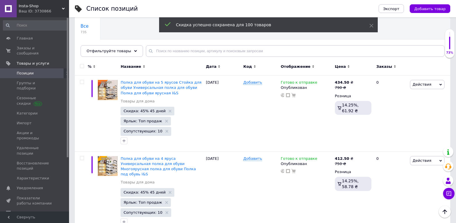
checkbox input "false"
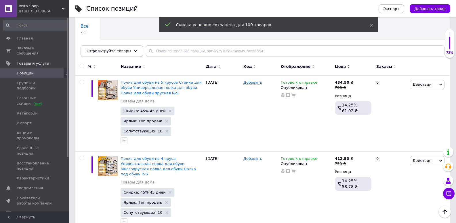
checkbox input "false"
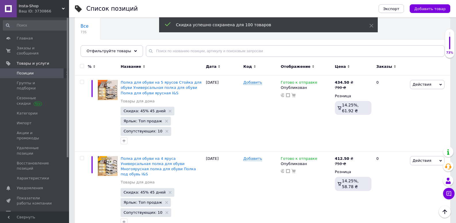
checkbox input "false"
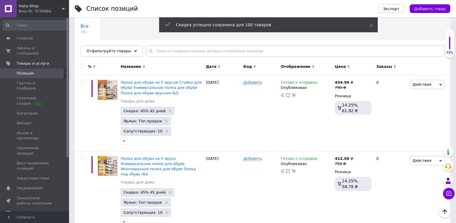
checkbox input "false"
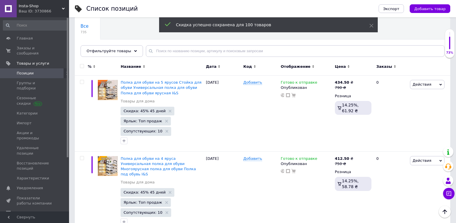
checkbox input "false"
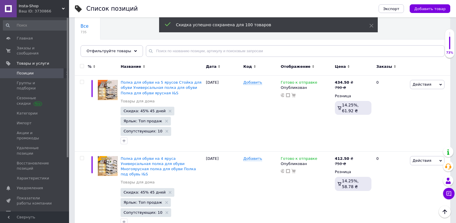
checkbox input "false"
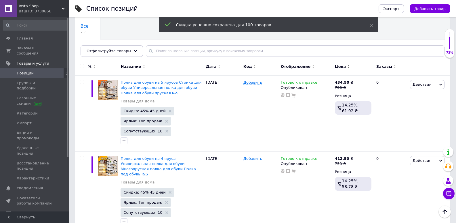
checkbox input "false"
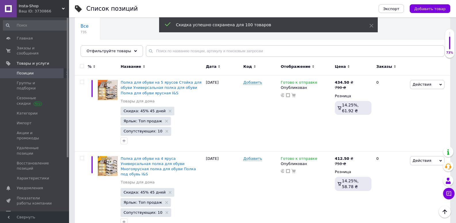
checkbox input "false"
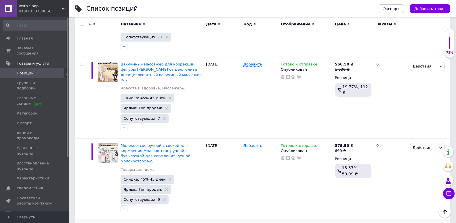
scroll to position [6889, 0]
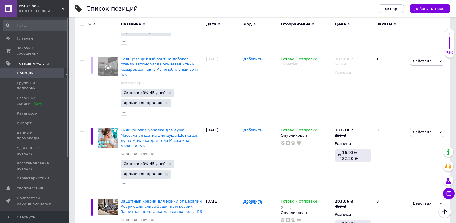
scroll to position [6888, 0]
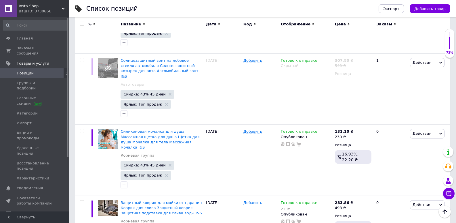
click at [81, 22] on input "checkbox" at bounding box center [82, 24] width 4 height 4
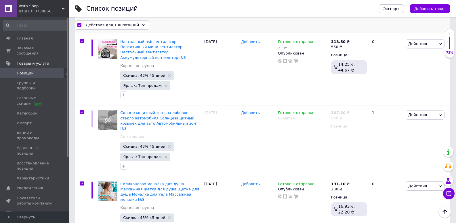
click at [94, 26] on span "Действия для 100 позиций" at bounding box center [112, 24] width 53 height 5
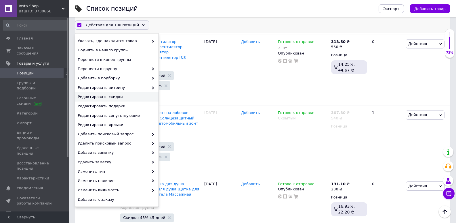
click at [100, 98] on span "Редактировать скидки" at bounding box center [116, 96] width 77 height 5
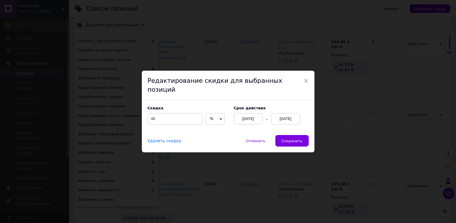
scroll to position [6873, 0]
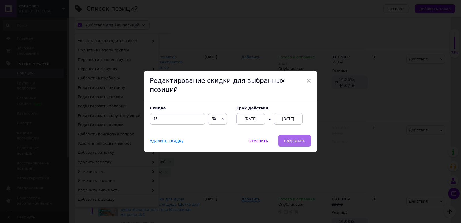
click at [294, 140] on button "Сохранить" at bounding box center [294, 141] width 33 height 12
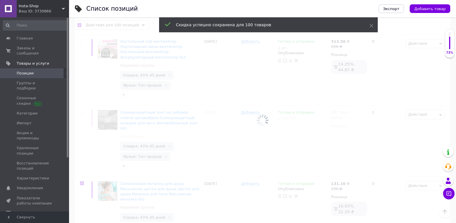
scroll to position [6888, 0]
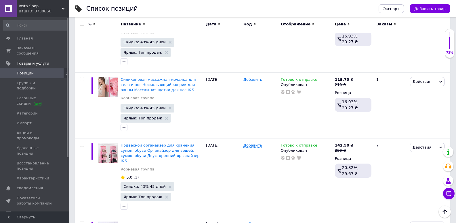
click at [81, 24] on input "checkbox" at bounding box center [82, 24] width 4 height 4
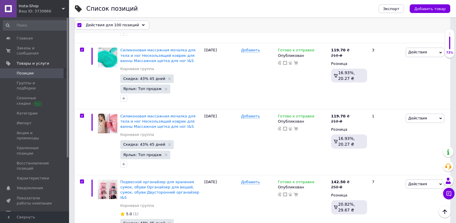
scroll to position [6508, 0]
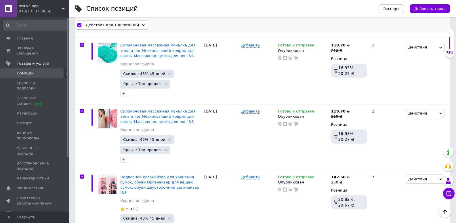
click at [120, 24] on span "Действия для 100 позиций" at bounding box center [112, 24] width 53 height 5
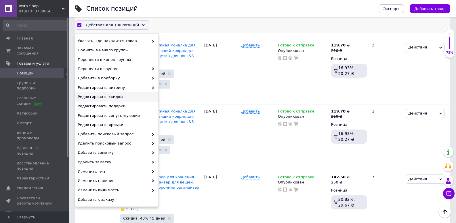
click at [114, 96] on span "Редактировать скидки" at bounding box center [116, 96] width 77 height 5
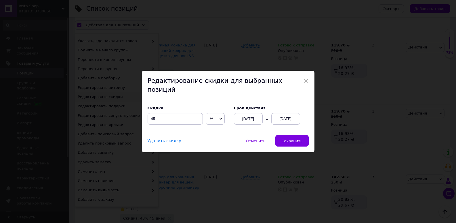
scroll to position [6493, 0]
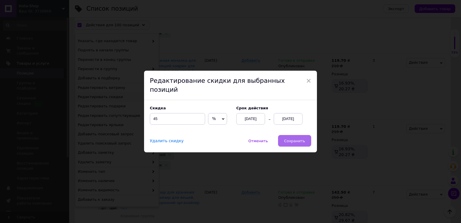
click at [281, 136] on button "Сохранить" at bounding box center [294, 141] width 33 height 12
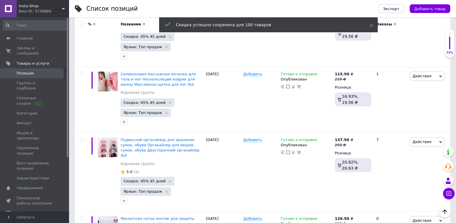
scroll to position [6503, 0]
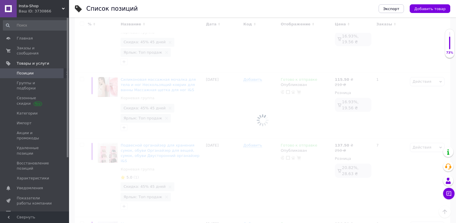
scroll to position [6503, 0]
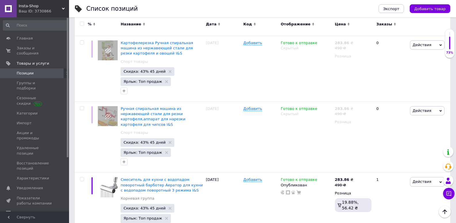
click at [82, 23] on input "checkbox" at bounding box center [82, 24] width 4 height 4
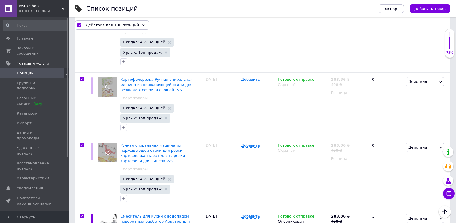
scroll to position [6503, 0]
click at [113, 25] on span "Действия для 100 позиций" at bounding box center [112, 24] width 53 height 5
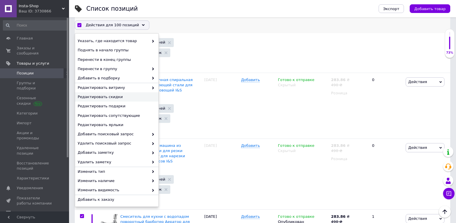
click at [110, 98] on span "Редактировать скидки" at bounding box center [116, 96] width 77 height 5
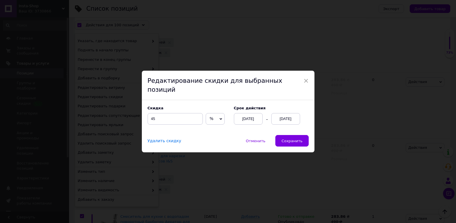
scroll to position [6488, 0]
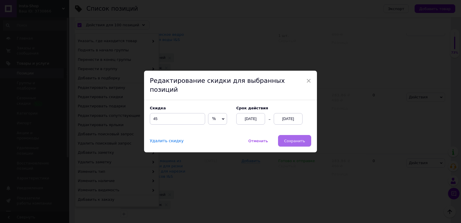
click at [285, 138] on button "Сохранить" at bounding box center [294, 141] width 33 height 12
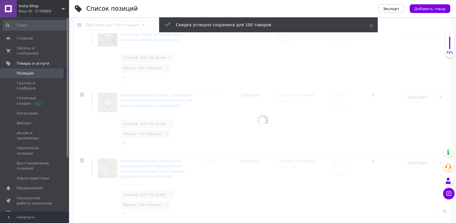
scroll to position [6517, 0]
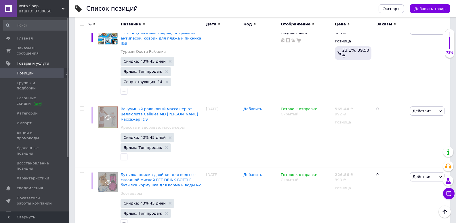
click at [82, 23] on input "checkbox" at bounding box center [82, 24] width 4 height 4
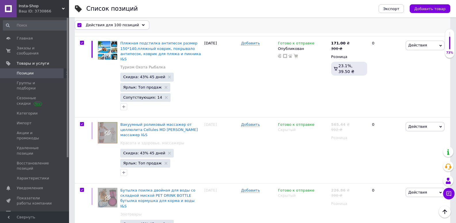
scroll to position [6527, 0]
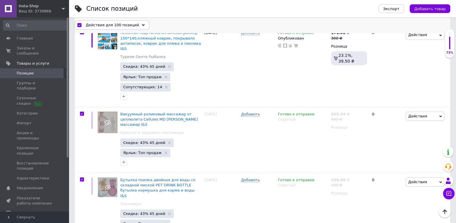
click at [108, 25] on span "Действия для 100 позиций" at bounding box center [112, 24] width 53 height 5
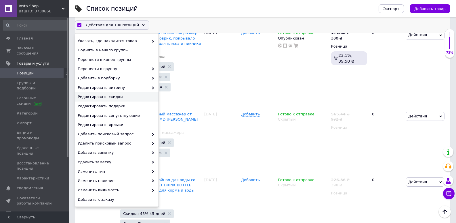
click at [111, 98] on span "Редактировать скидки" at bounding box center [116, 96] width 77 height 5
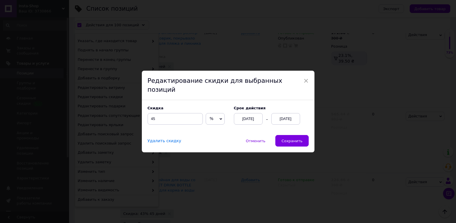
scroll to position [6512, 0]
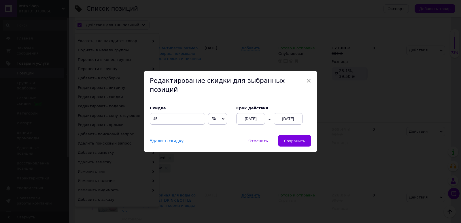
click at [291, 138] on span "Сохранить" at bounding box center [294, 140] width 21 height 4
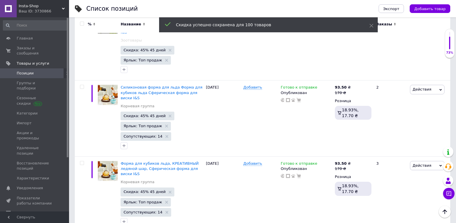
scroll to position [6747, 0]
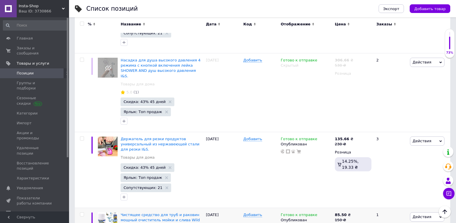
scroll to position [7209, 0]
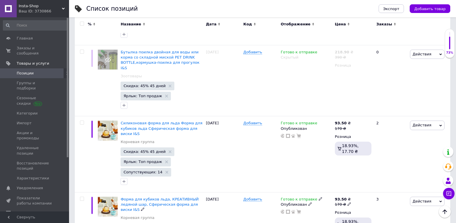
scroll to position [6747, 0]
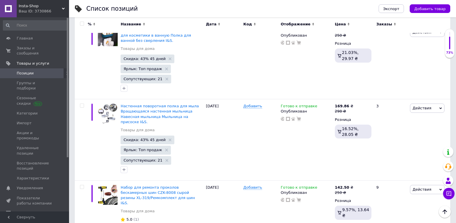
click at [81, 23] on input "checkbox" at bounding box center [82, 24] width 4 height 4
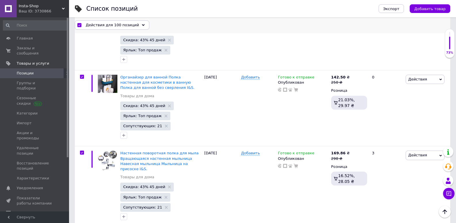
scroll to position [6752, 0]
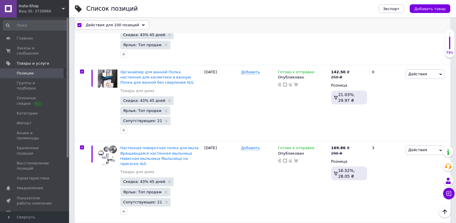
click at [111, 24] on span "Действия для 100 позиций" at bounding box center [112, 24] width 53 height 5
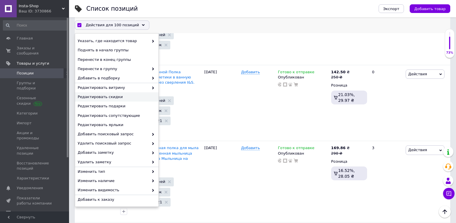
click at [106, 101] on div "Редактировать скидки" at bounding box center [116, 96] width 83 height 9
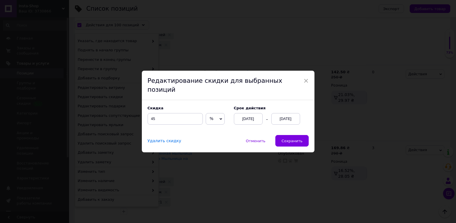
scroll to position [6737, 0]
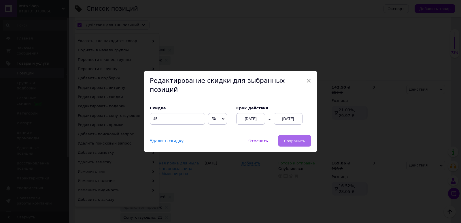
click at [298, 139] on span "Сохранить" at bounding box center [294, 140] width 21 height 4
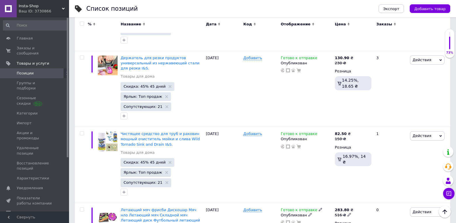
scroll to position [7209, 0]
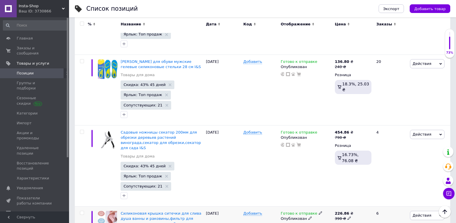
scroll to position [7187, 0]
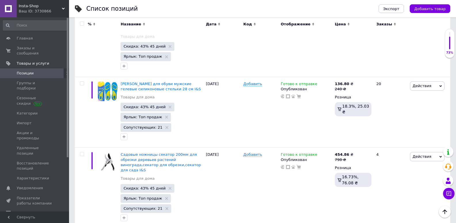
click at [82, 24] on input "checkbox" at bounding box center [82, 24] width 4 height 4
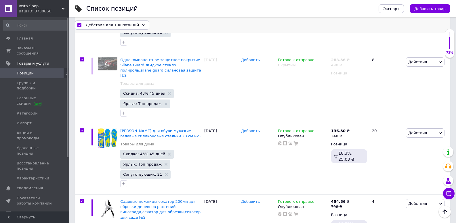
scroll to position [7192, 0]
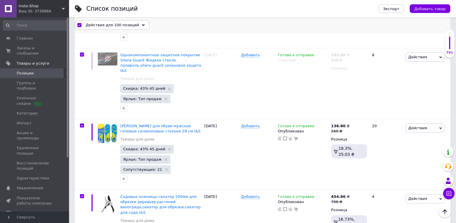
click at [111, 28] on span "Действия для 100 позиций" at bounding box center [112, 24] width 53 height 5
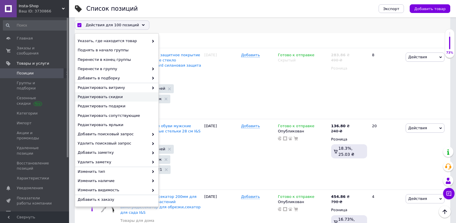
click at [113, 96] on span "Редактировать скидки" at bounding box center [116, 96] width 77 height 5
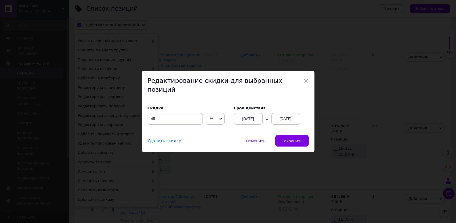
scroll to position [7176, 0]
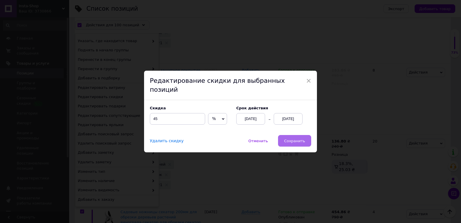
click at [289, 138] on span "Сохранить" at bounding box center [294, 140] width 21 height 4
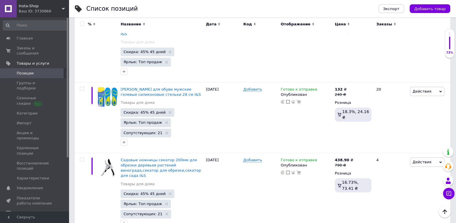
scroll to position [7187, 0]
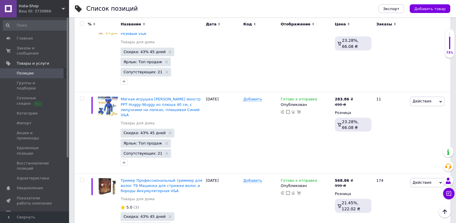
click at [82, 24] on input "checkbox" at bounding box center [82, 24] width 4 height 4
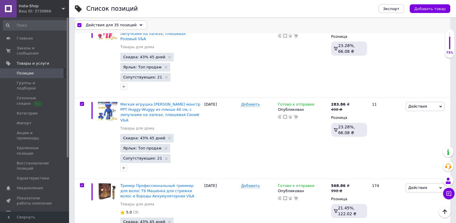
scroll to position [2540, 0]
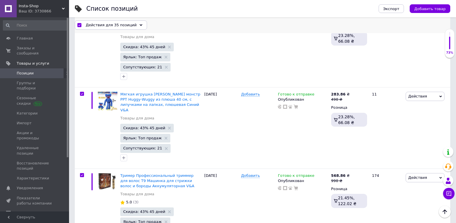
click at [95, 29] on div "Действия для 35 позиций" at bounding box center [111, 24] width 72 height 9
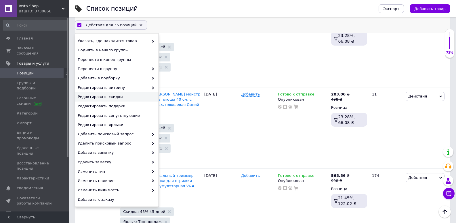
click at [108, 97] on span "Редактировать скидки" at bounding box center [116, 96] width 77 height 5
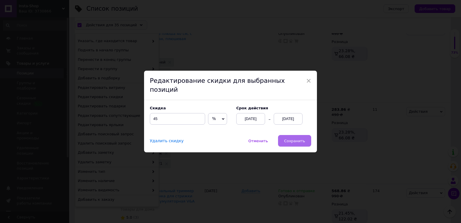
click at [290, 138] on span "Сохранить" at bounding box center [294, 140] width 21 height 4
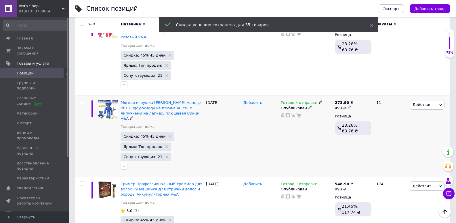
scroll to position [2530, 0]
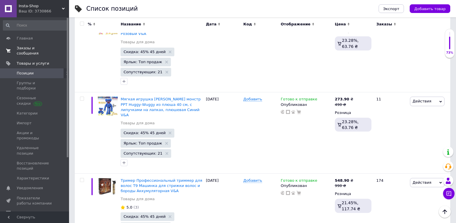
click at [31, 50] on span "Заказы и сообщения" at bounding box center [35, 50] width 37 height 10
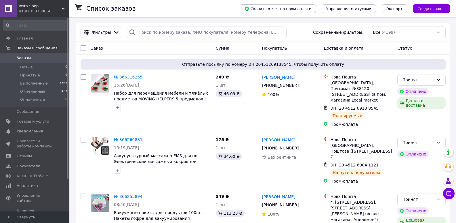
click at [29, 10] on div "Ваш ID: 3730866" at bounding box center [44, 11] width 50 height 5
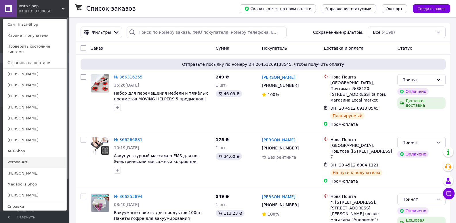
click at [19, 156] on link "Verona-Arti" at bounding box center [34, 161] width 63 height 11
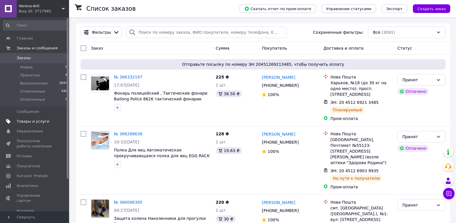
click at [45, 125] on link "Товары и услуги" at bounding box center [35, 121] width 71 height 10
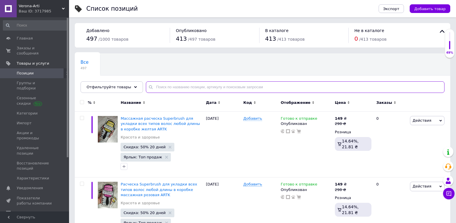
click at [182, 92] on input "text" at bounding box center [295, 87] width 299 height 12
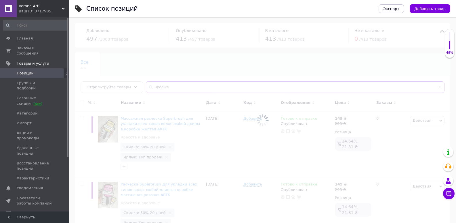
type input "фольга"
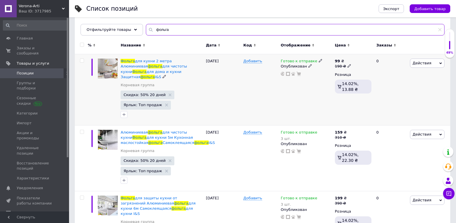
scroll to position [58, 0]
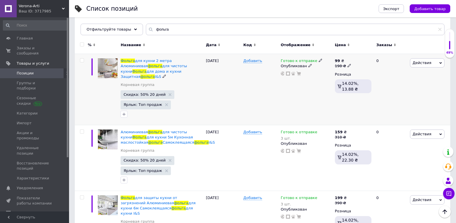
click at [348, 64] on icon at bounding box center [349, 65] width 3 height 3
type input "1"
type input "260"
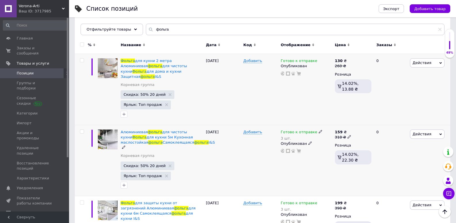
click at [348, 135] on icon at bounding box center [349, 136] width 3 height 3
type input "398"
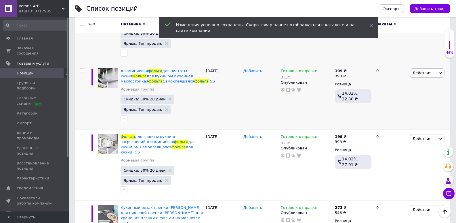
scroll to position [144, 0]
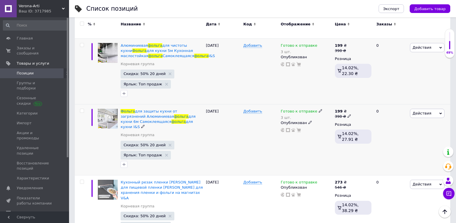
click at [349, 114] on icon at bounding box center [349, 115] width 3 height 3
type input "3"
type input "450"
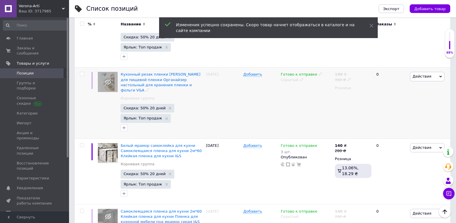
scroll to position [354, 0]
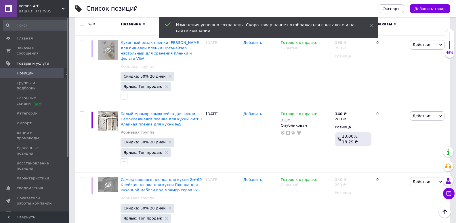
click at [44, 9] on div "Ваш ID: 3717985" at bounding box center [44, 11] width 50 height 5
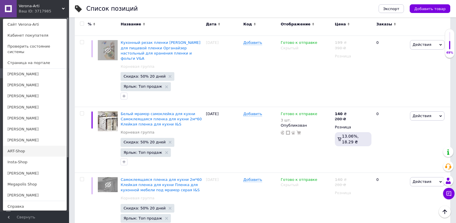
click at [21, 147] on link "ART-Shop" at bounding box center [34, 150] width 63 height 11
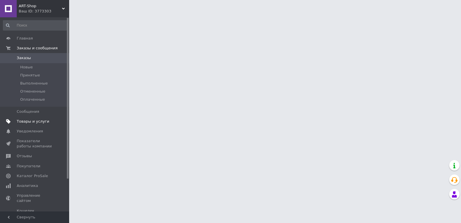
click at [29, 117] on link "Товары и услуги" at bounding box center [35, 121] width 71 height 10
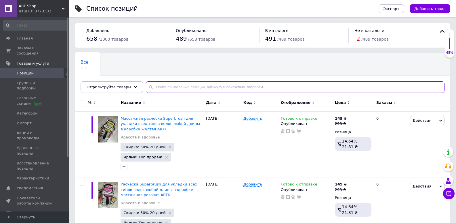
click at [153, 84] on input "text" at bounding box center [295, 87] width 299 height 12
type input "фольга"
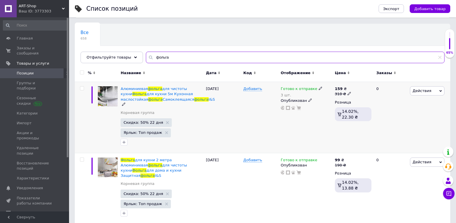
scroll to position [58, 0]
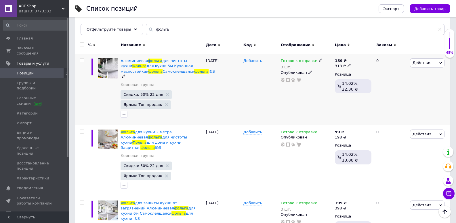
click at [349, 65] on use at bounding box center [349, 65] width 3 height 3
type input "398"
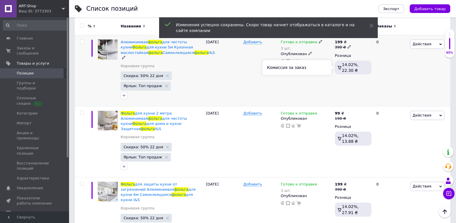
scroll to position [86, 0]
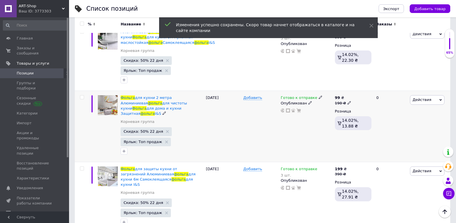
click at [348, 102] on icon at bounding box center [349, 102] width 3 height 3
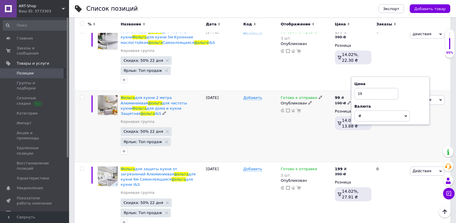
type input "1"
type input "260"
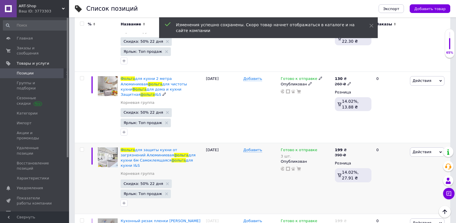
scroll to position [144, 0]
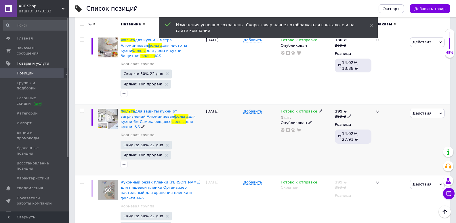
click at [348, 114] on icon at bounding box center [349, 115] width 3 height 3
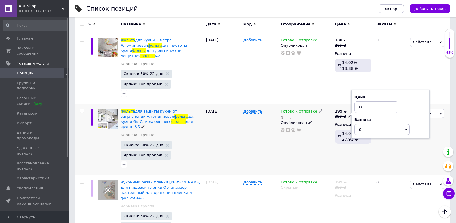
type input "3"
type input "450"
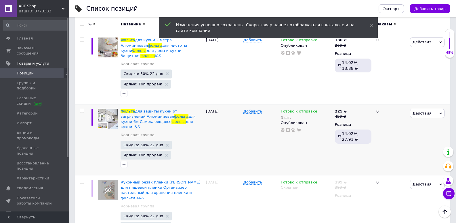
click at [43, 16] on div "ART-Shop Ваш ID: 3773303" at bounding box center [43, 8] width 52 height 17
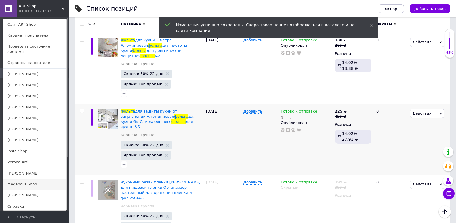
click at [25, 179] on link "Megapolis Shop" at bounding box center [34, 183] width 63 height 11
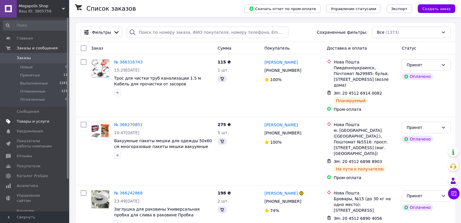
click at [32, 126] on link "Товары и услуги" at bounding box center [35, 121] width 71 height 10
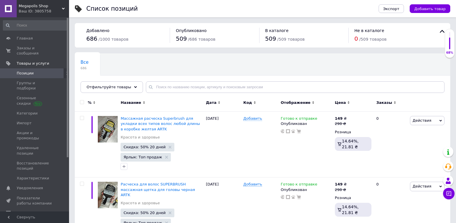
click at [158, 81] on div "Все 686 Ok Отфильтровано... Сохранить" at bounding box center [263, 76] width 376 height 48
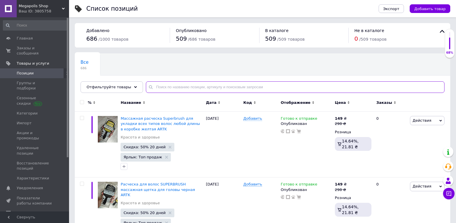
click at [159, 82] on input "text" at bounding box center [295, 87] width 299 height 12
type input "фольга"
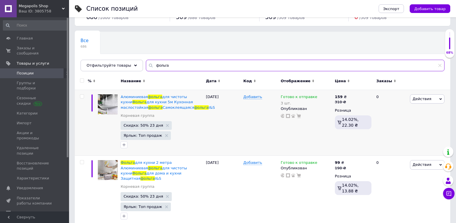
scroll to position [58, 0]
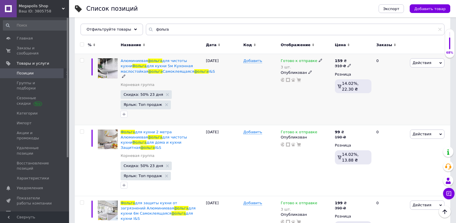
click at [348, 64] on icon at bounding box center [349, 65] width 3 height 3
type input "398"
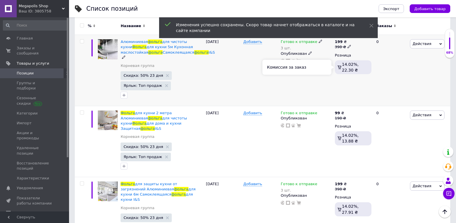
scroll to position [115, 0]
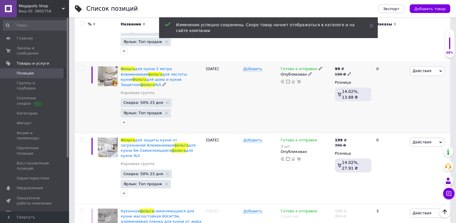
click at [348, 73] on icon at bounding box center [349, 73] width 3 height 3
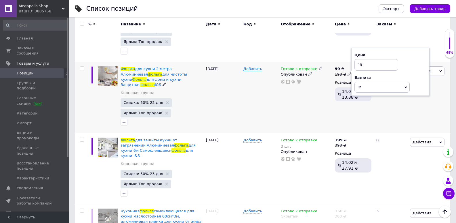
type input "1"
type input "260"
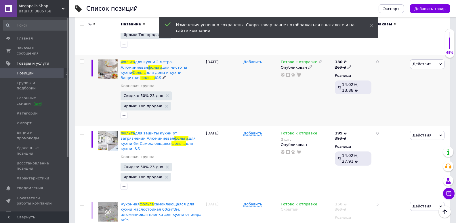
scroll to position [202, 0]
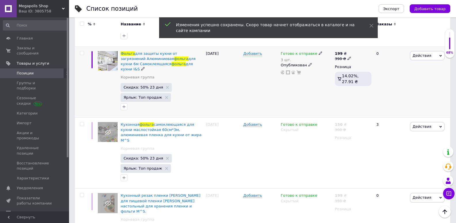
click at [348, 56] on icon at bounding box center [349, 57] width 3 height 3
type input "3"
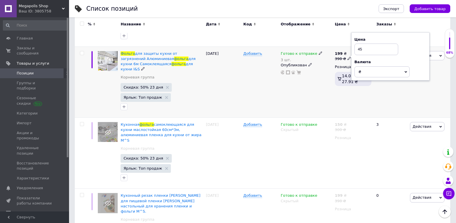
type input "450"
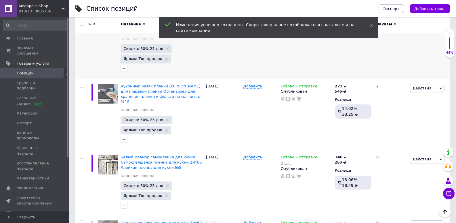
scroll to position [420, 0]
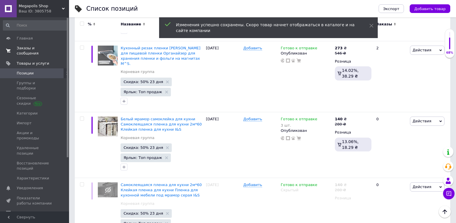
click at [37, 49] on span "Заказы и сообщения" at bounding box center [35, 50] width 37 height 10
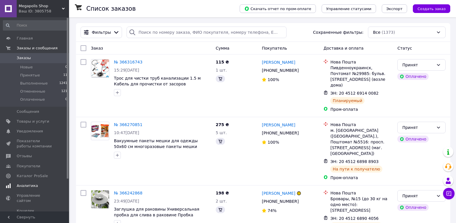
click at [28, 183] on span "Аналитика" at bounding box center [27, 185] width 21 height 5
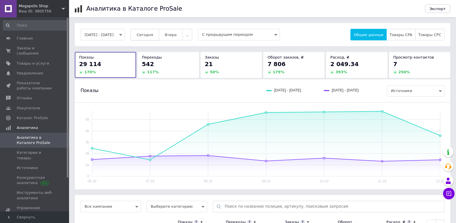
drag, startPoint x: 148, startPoint y: 33, endPoint x: 153, endPoint y: 34, distance: 5.0
click at [148, 33] on span "Сегодня" at bounding box center [145, 35] width 16 height 4
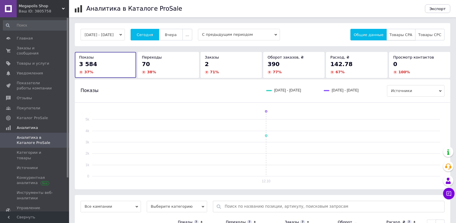
click at [403, 35] on span "Товары CPA" at bounding box center [401, 35] width 23 height 4
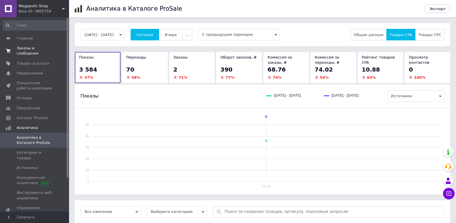
click at [28, 48] on span "Заказы и сообщения" at bounding box center [35, 50] width 37 height 10
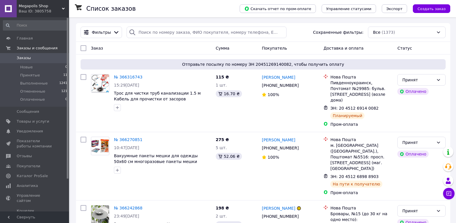
click at [41, 13] on div "Ваш ID: 3805758" at bounding box center [44, 11] width 50 height 5
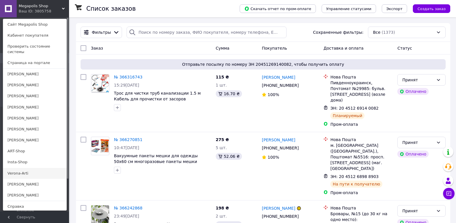
click at [21, 168] on link "Verona-Arti" at bounding box center [34, 173] width 63 height 11
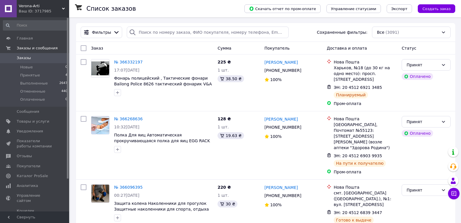
click at [32, 7] on span "Verona-Arti" at bounding box center [40, 5] width 43 height 5
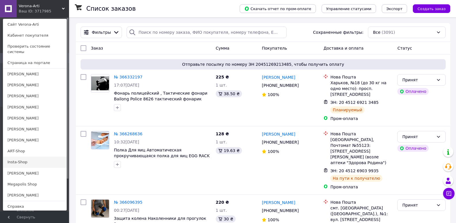
click at [20, 156] on link "Insta-Shop" at bounding box center [34, 161] width 63 height 11
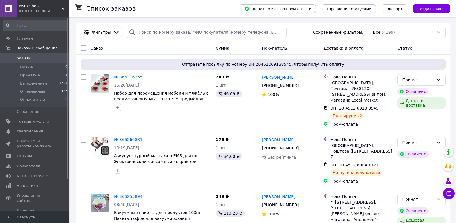
click at [27, 12] on div "Ваш ID: 3730866" at bounding box center [44, 11] width 50 height 5
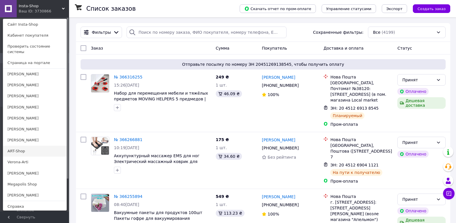
click at [16, 145] on link "ART-Shop" at bounding box center [34, 150] width 63 height 11
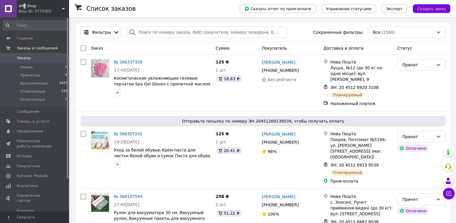
click at [24, 4] on span "ART-Shop" at bounding box center [40, 5] width 43 height 5
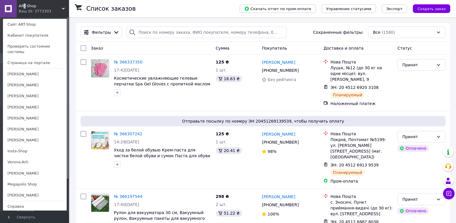
click at [15, 178] on link "Megapolis Shop" at bounding box center [34, 183] width 63 height 11
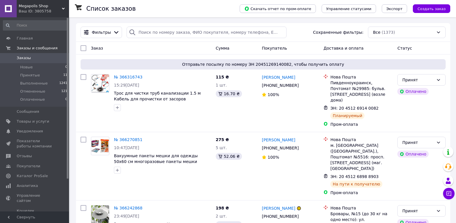
click at [30, 13] on div "Ваш ID: 3805758" at bounding box center [44, 11] width 50 height 5
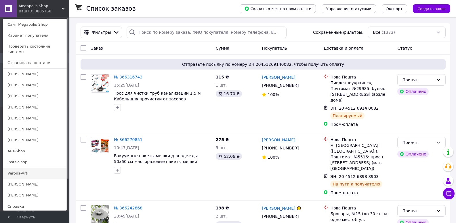
click at [21, 168] on link "Verona-Arti" at bounding box center [34, 173] width 63 height 11
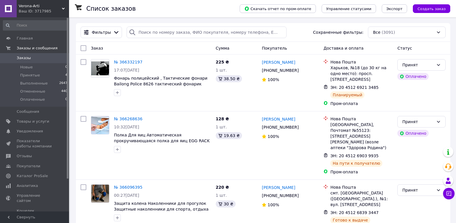
click at [35, 11] on div "Ваш ID: 3717985" at bounding box center [44, 11] width 50 height 5
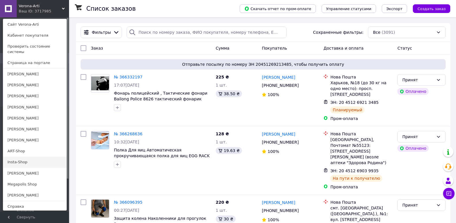
click at [22, 157] on link "Insta-Shop" at bounding box center [34, 161] width 63 height 11
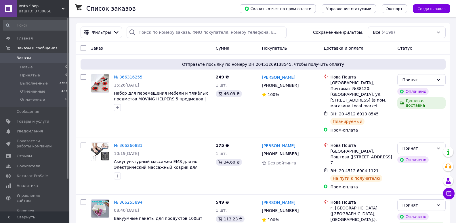
click at [29, 12] on div "Ваш ID: 3730866" at bounding box center [44, 11] width 50 height 5
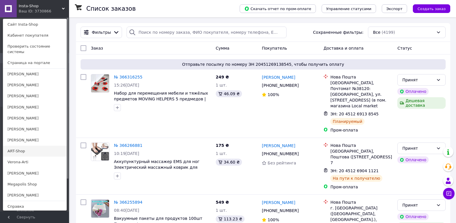
click at [22, 147] on link "ART-Shop" at bounding box center [34, 150] width 63 height 11
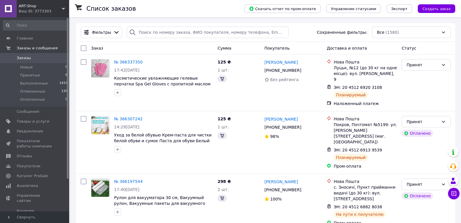
click at [31, 11] on div "Ваш ID: 3773303" at bounding box center [44, 11] width 50 height 5
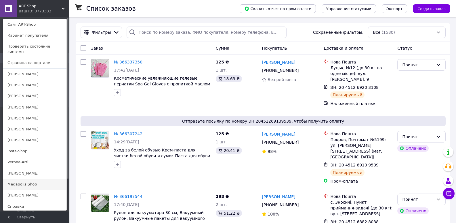
click at [29, 180] on link "Megapolis Shop" at bounding box center [34, 183] width 63 height 11
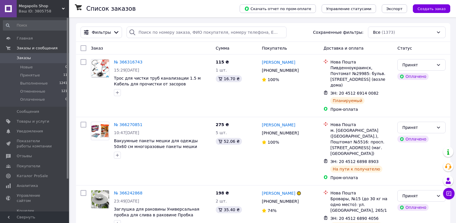
click at [35, 11] on div "Ваш ID: 3805758" at bounding box center [44, 11] width 50 height 5
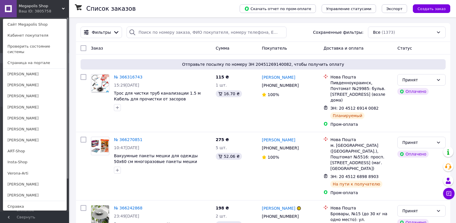
click at [35, 11] on div "Ваш ID: 3805758" at bounding box center [31, 11] width 24 height 5
